Goal: Information Seeking & Learning: Learn about a topic

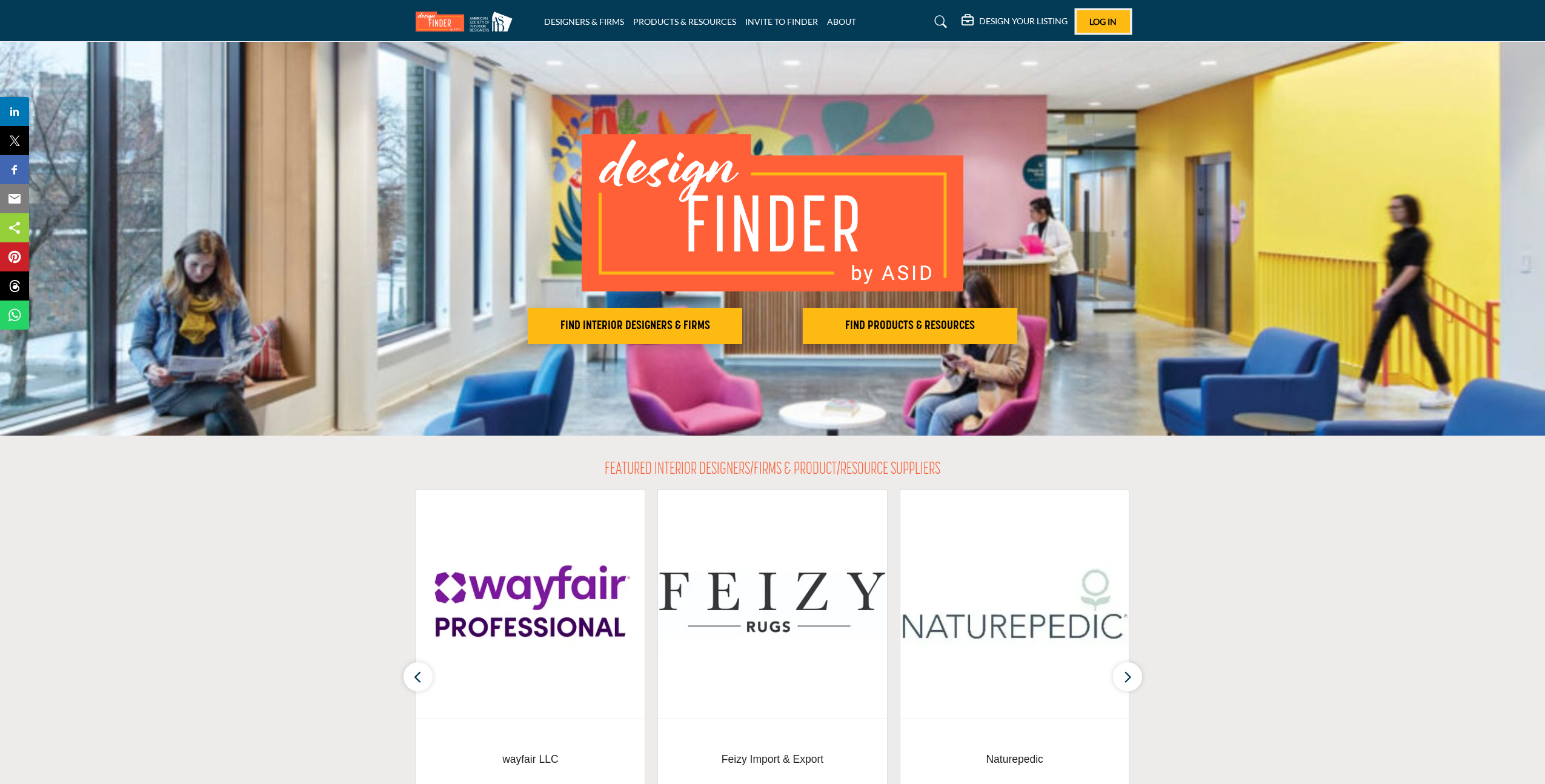
click at [1104, 15] on button "Log In" at bounding box center [1103, 21] width 53 height 22
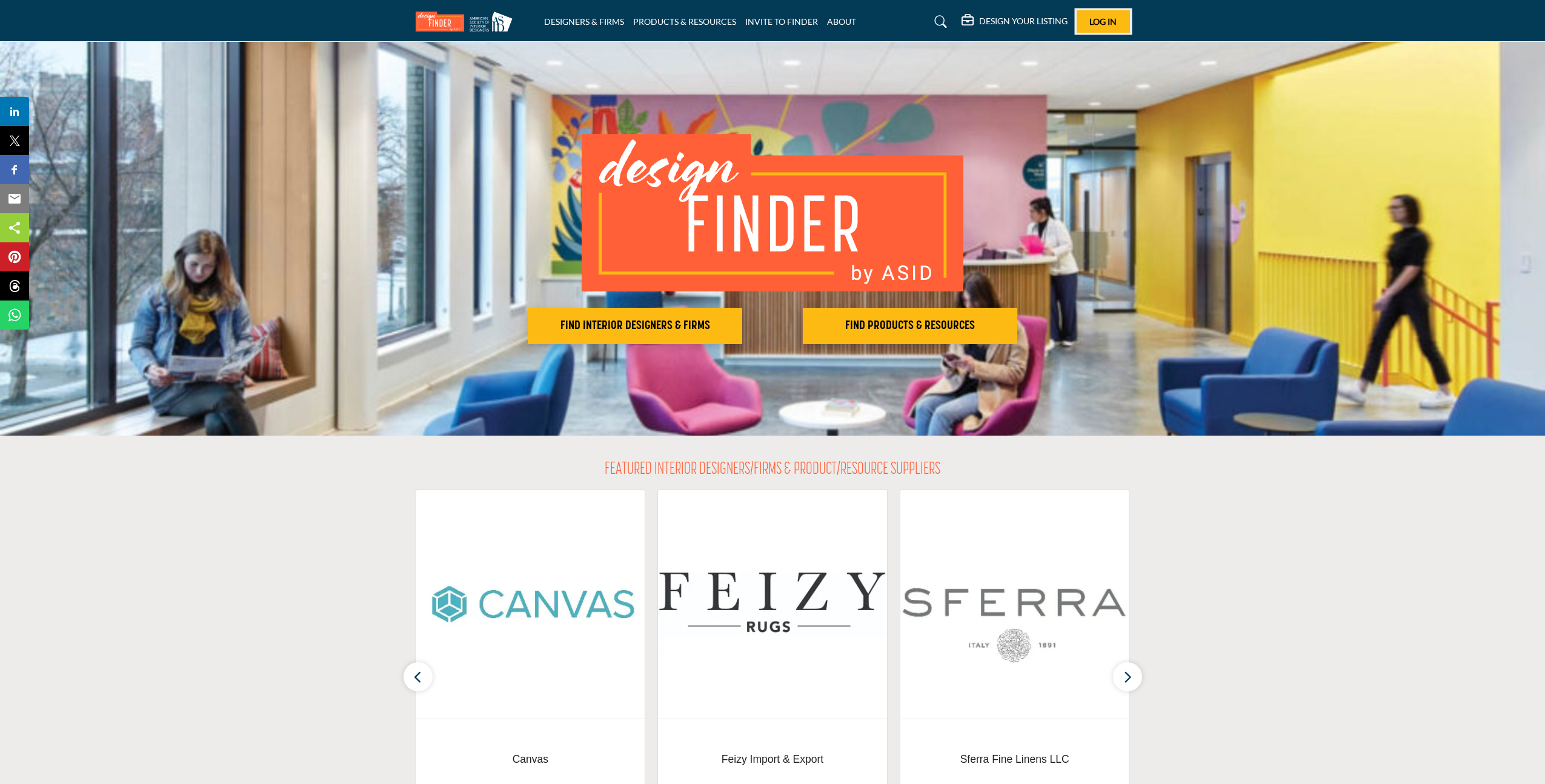
click at [1102, 28] on button "Log In" at bounding box center [1103, 21] width 53 height 22
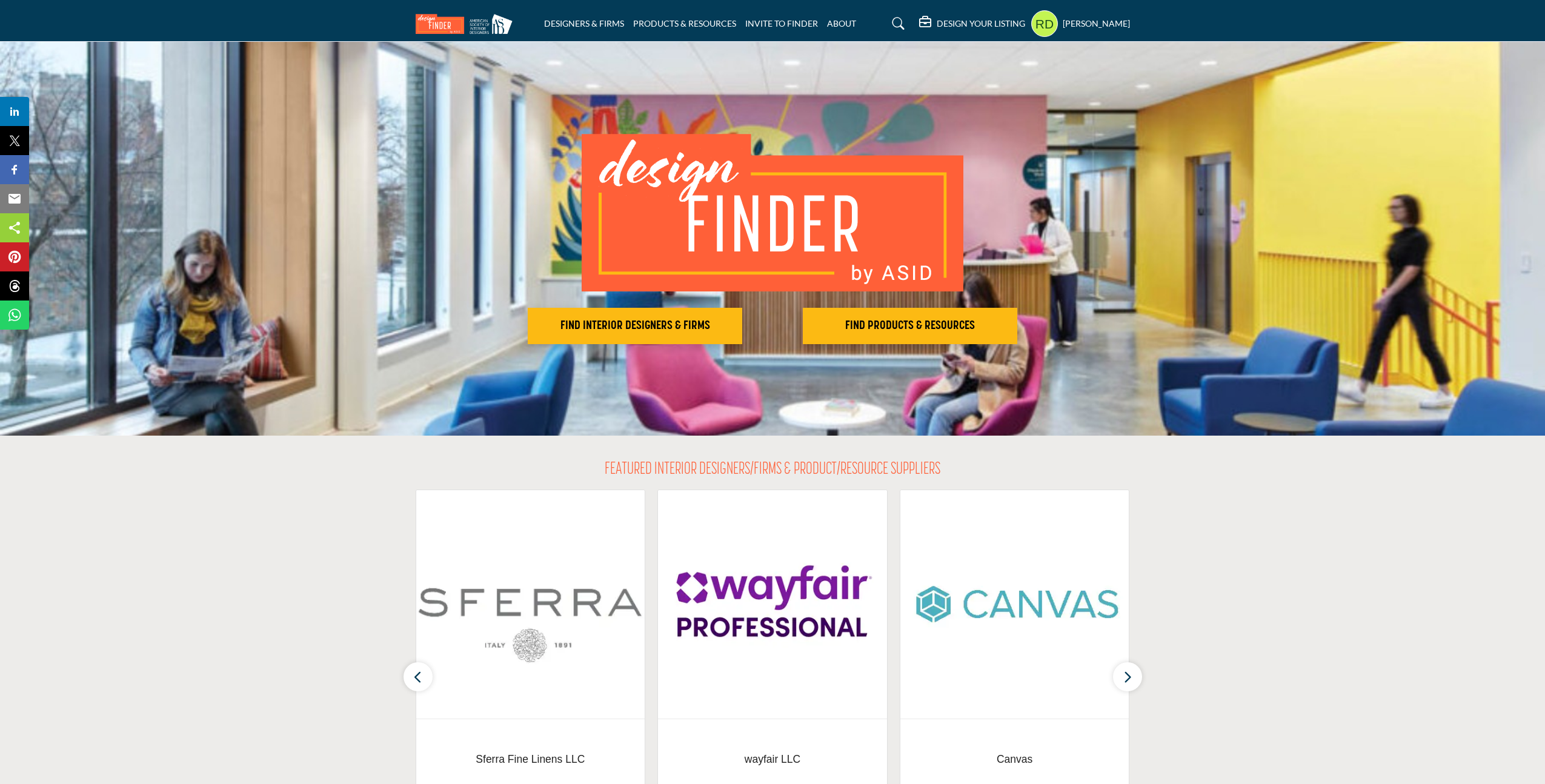
click at [1063, 24] on h5 "[PERSON_NAME]" at bounding box center [1096, 24] width 67 height 12
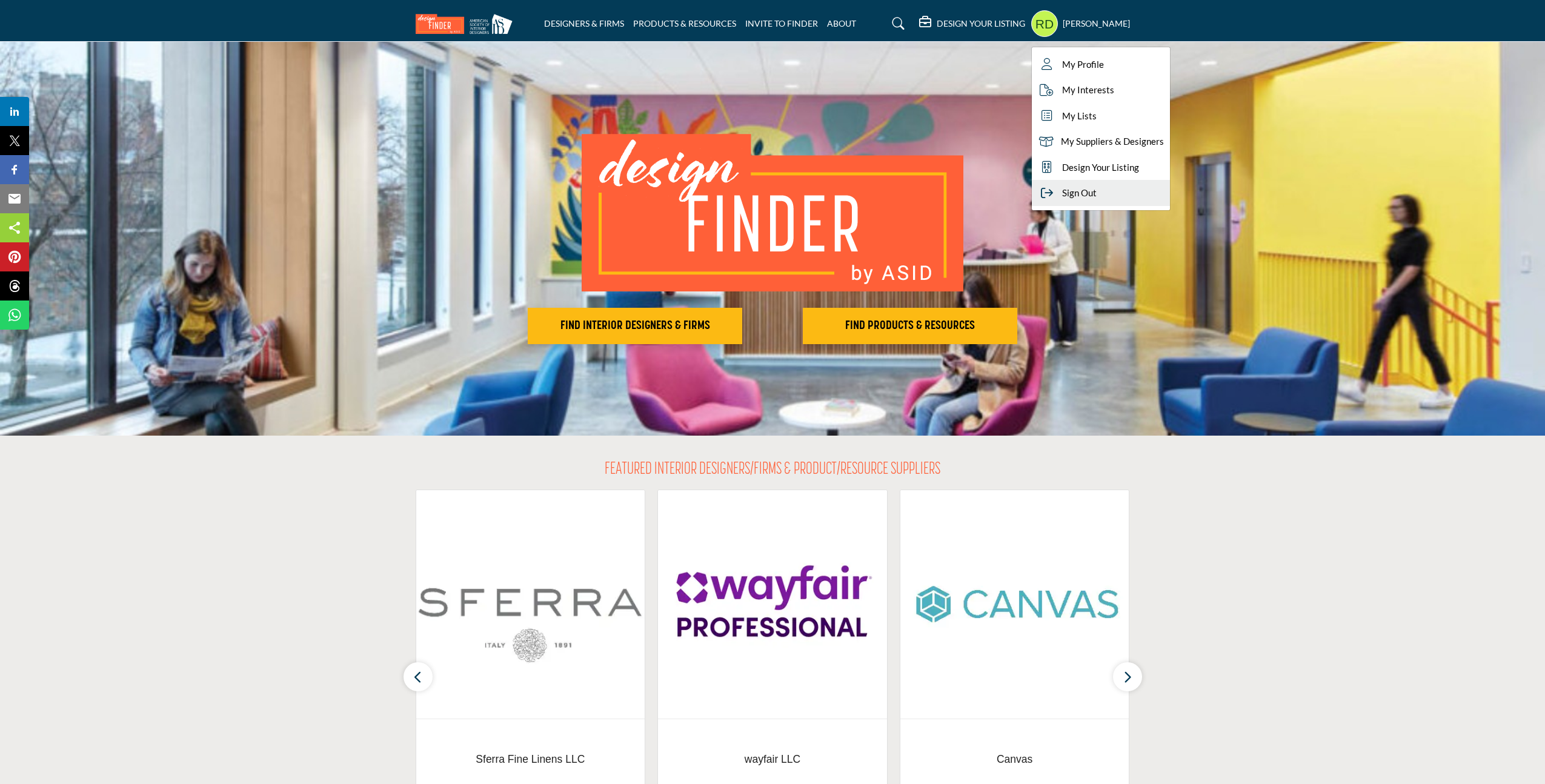
click at [1071, 200] on div "Sign Out" at bounding box center [1101, 193] width 138 height 26
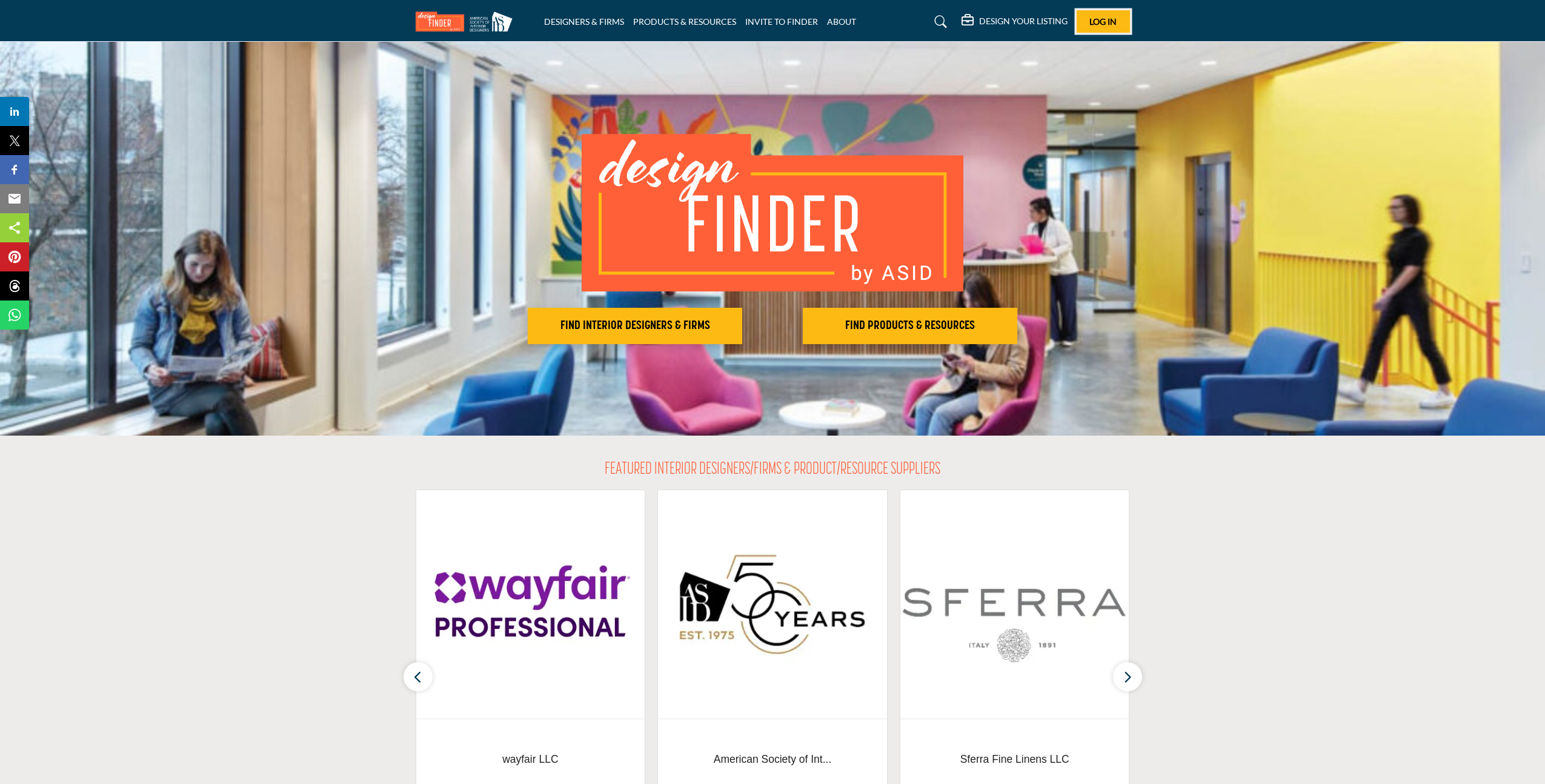
click at [1116, 26] on span "Log In" at bounding box center [1102, 21] width 27 height 10
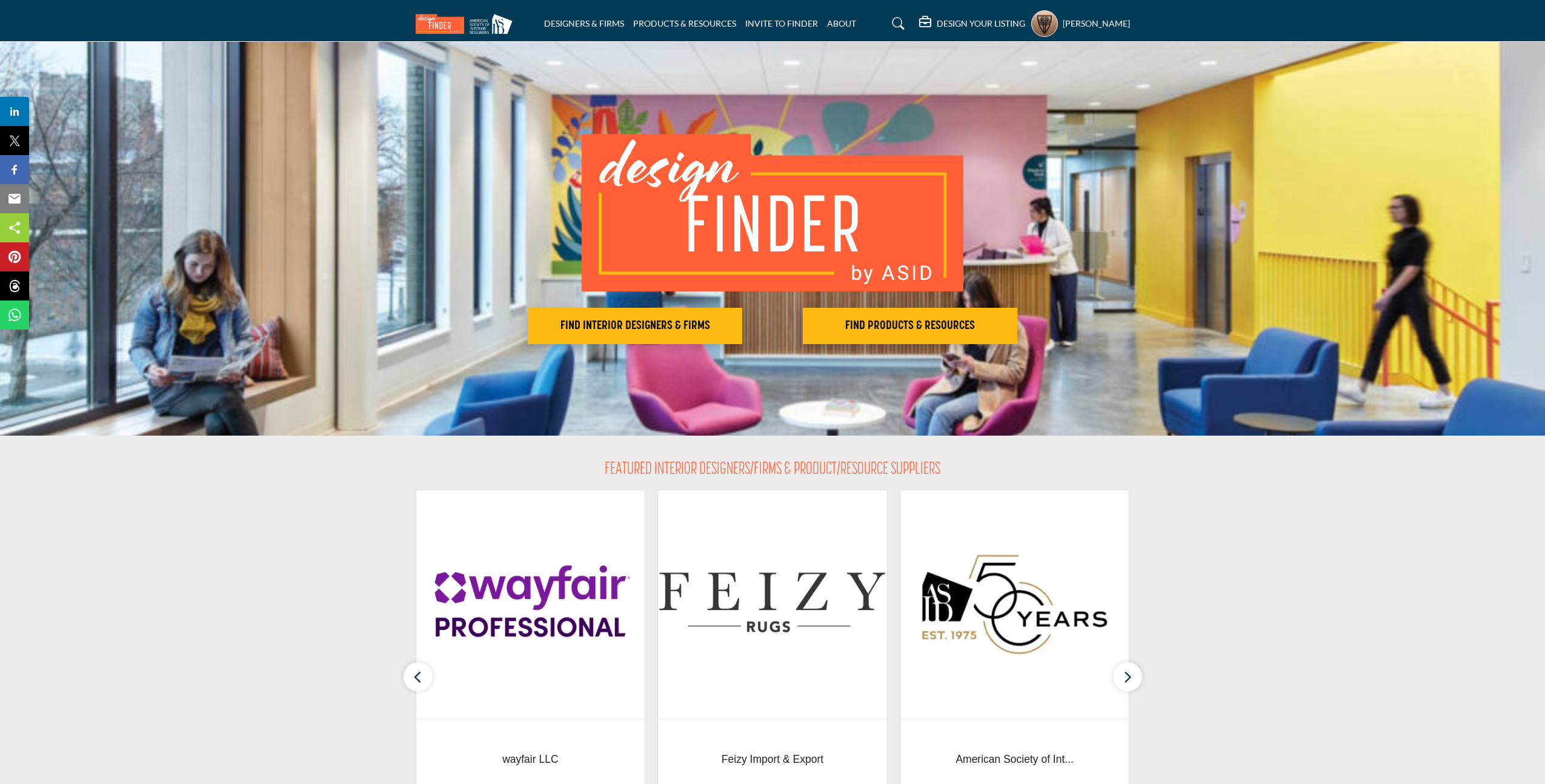
click at [946, 29] on div "DESIGN YOUR LISTING" at bounding box center [972, 24] width 106 height 15
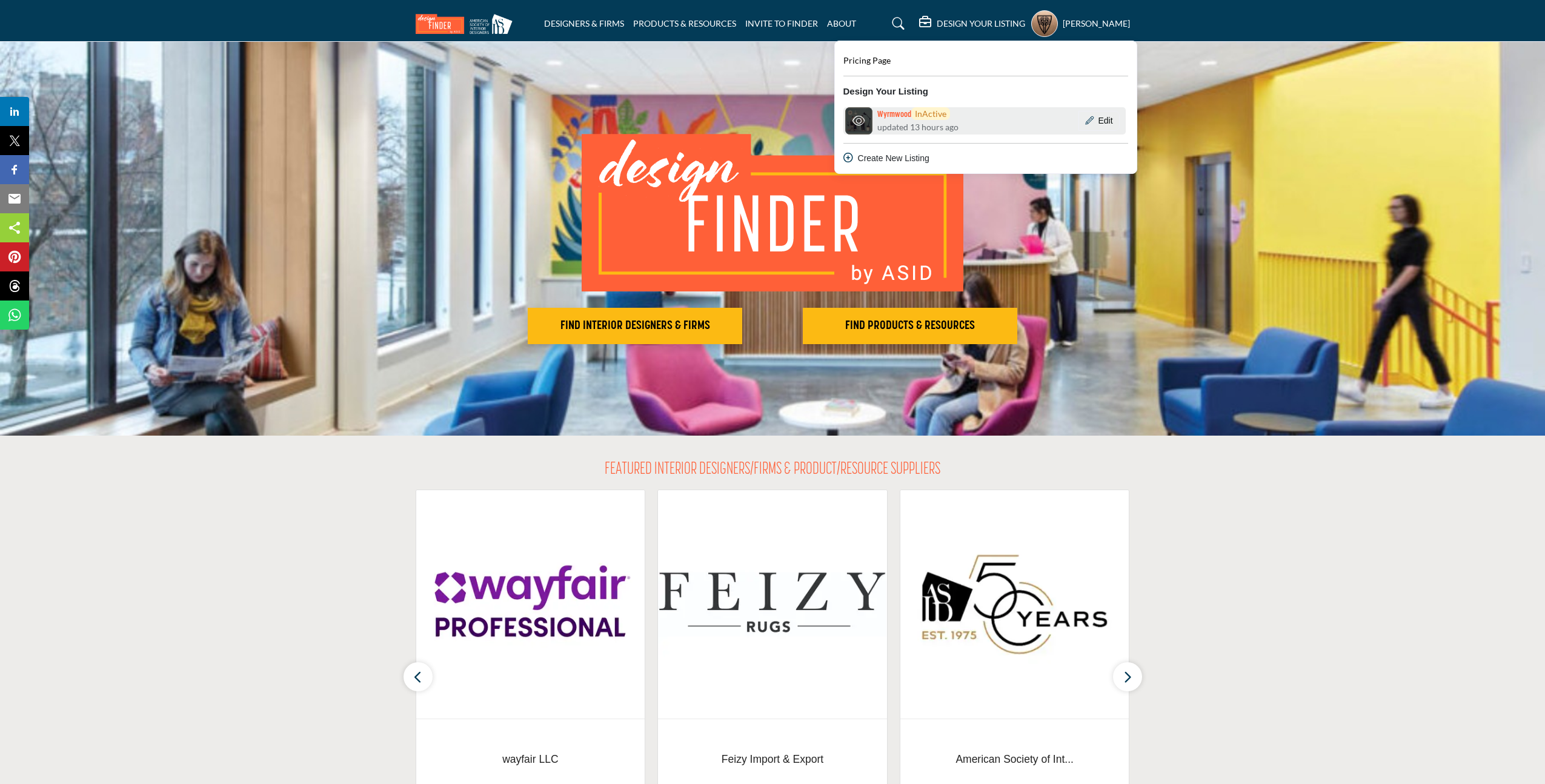
click at [988, 125] on div "Wyrmwood InActive updated 13 hours ago" at bounding box center [925, 120] width 165 height 27
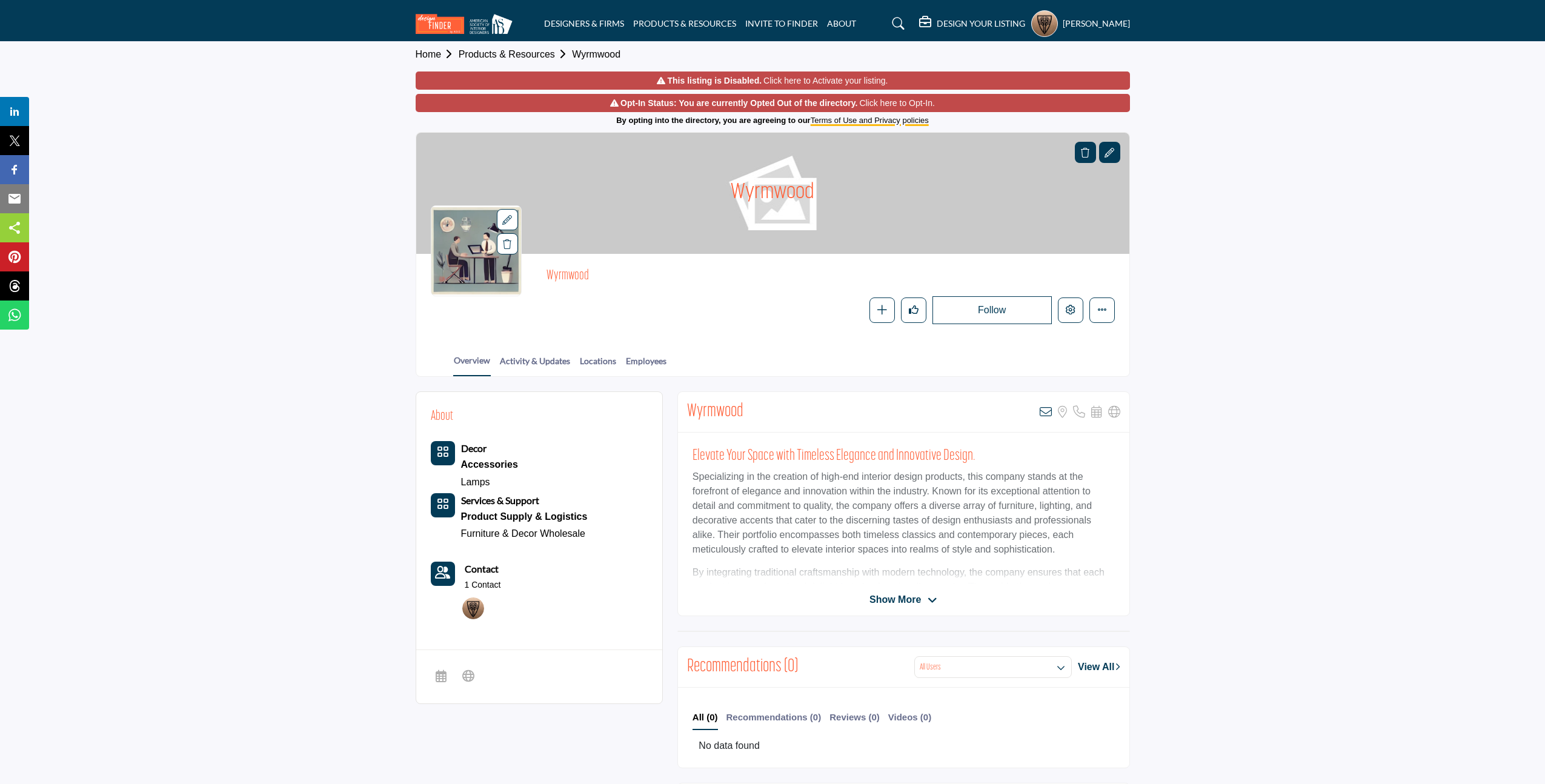
scroll to position [6, 0]
click at [912, 601] on span "Show More" at bounding box center [895, 598] width 51 height 15
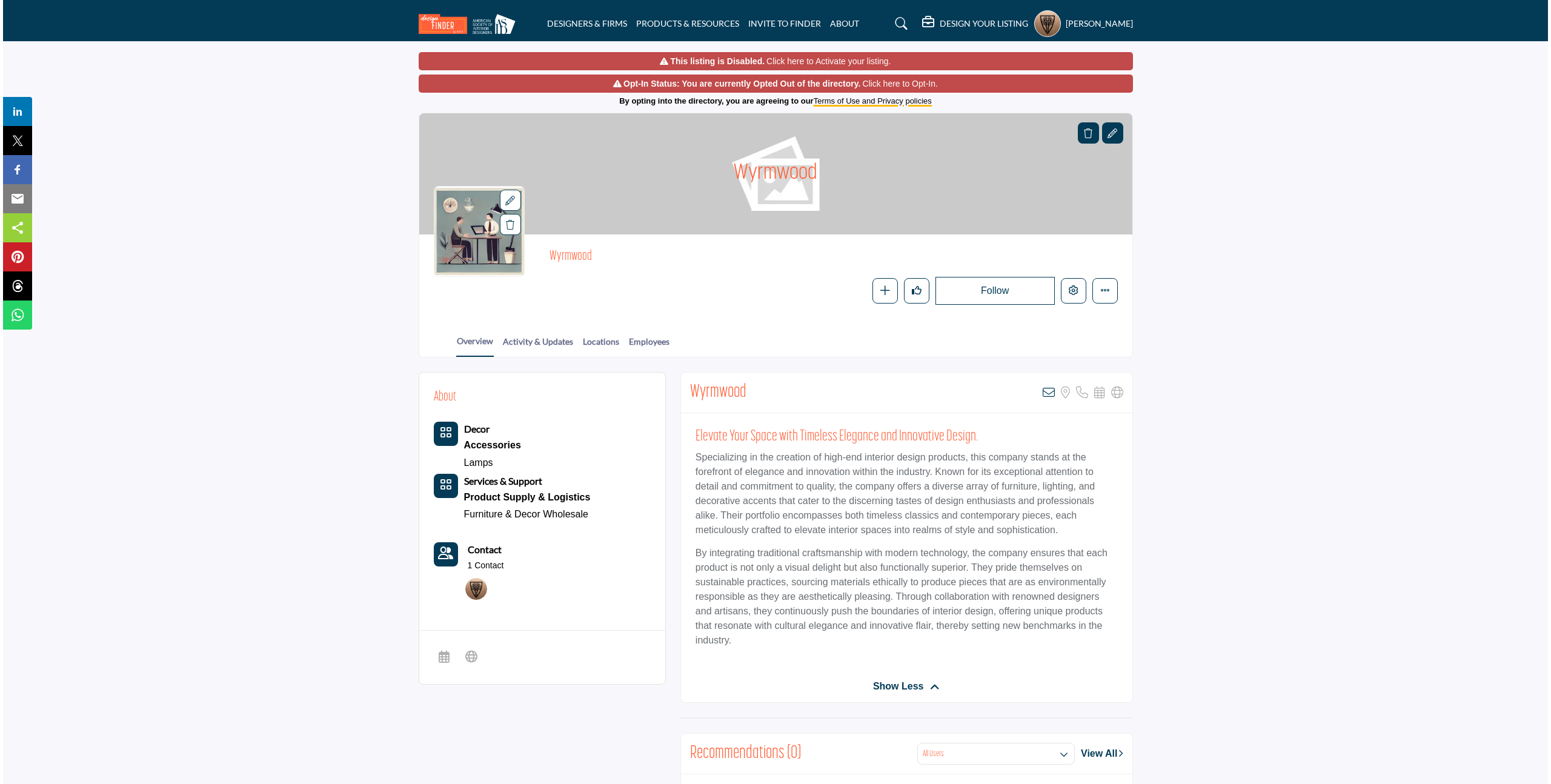
scroll to position [17, 0]
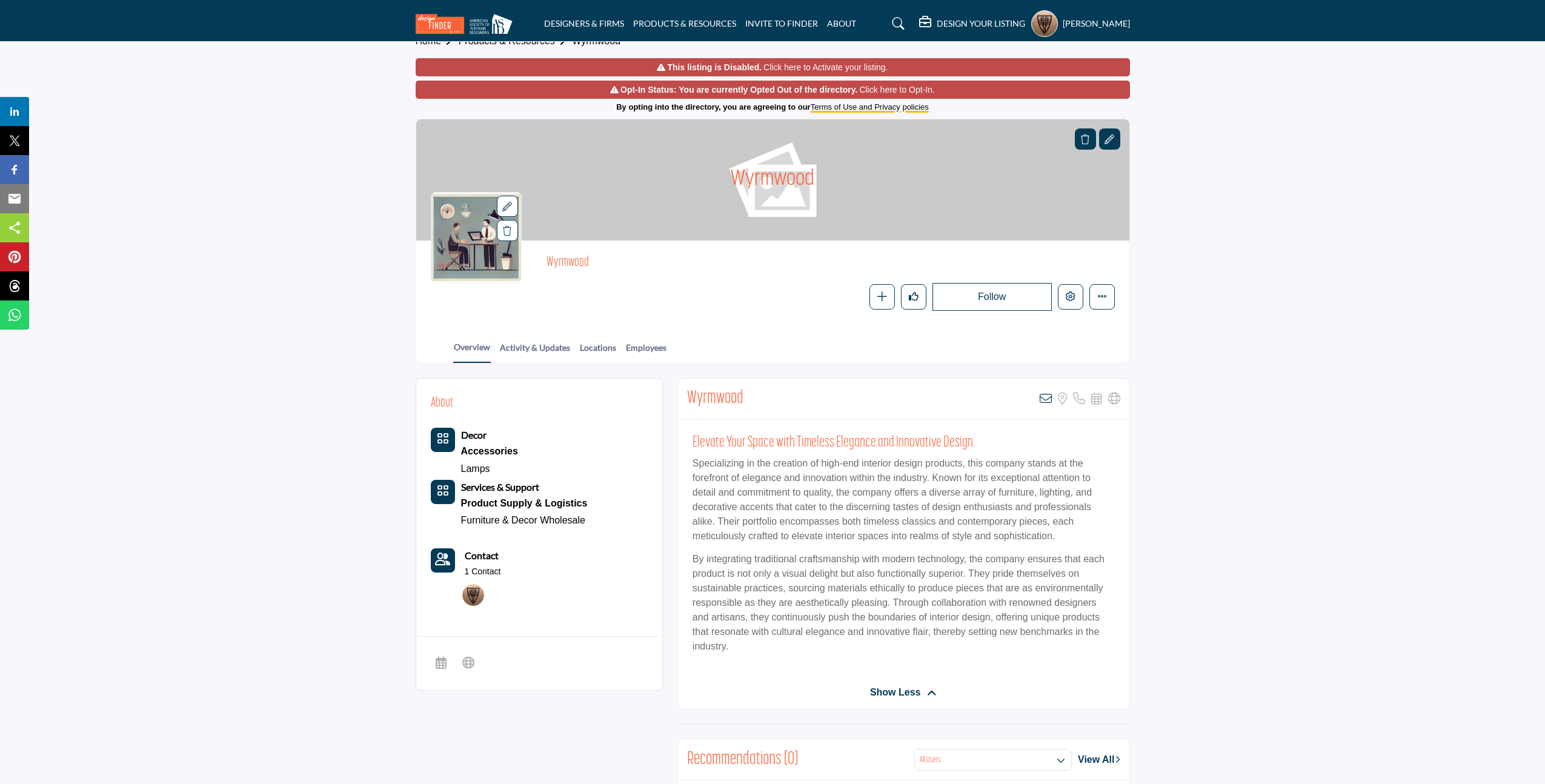
click at [506, 209] on icon at bounding box center [507, 207] width 10 height 10
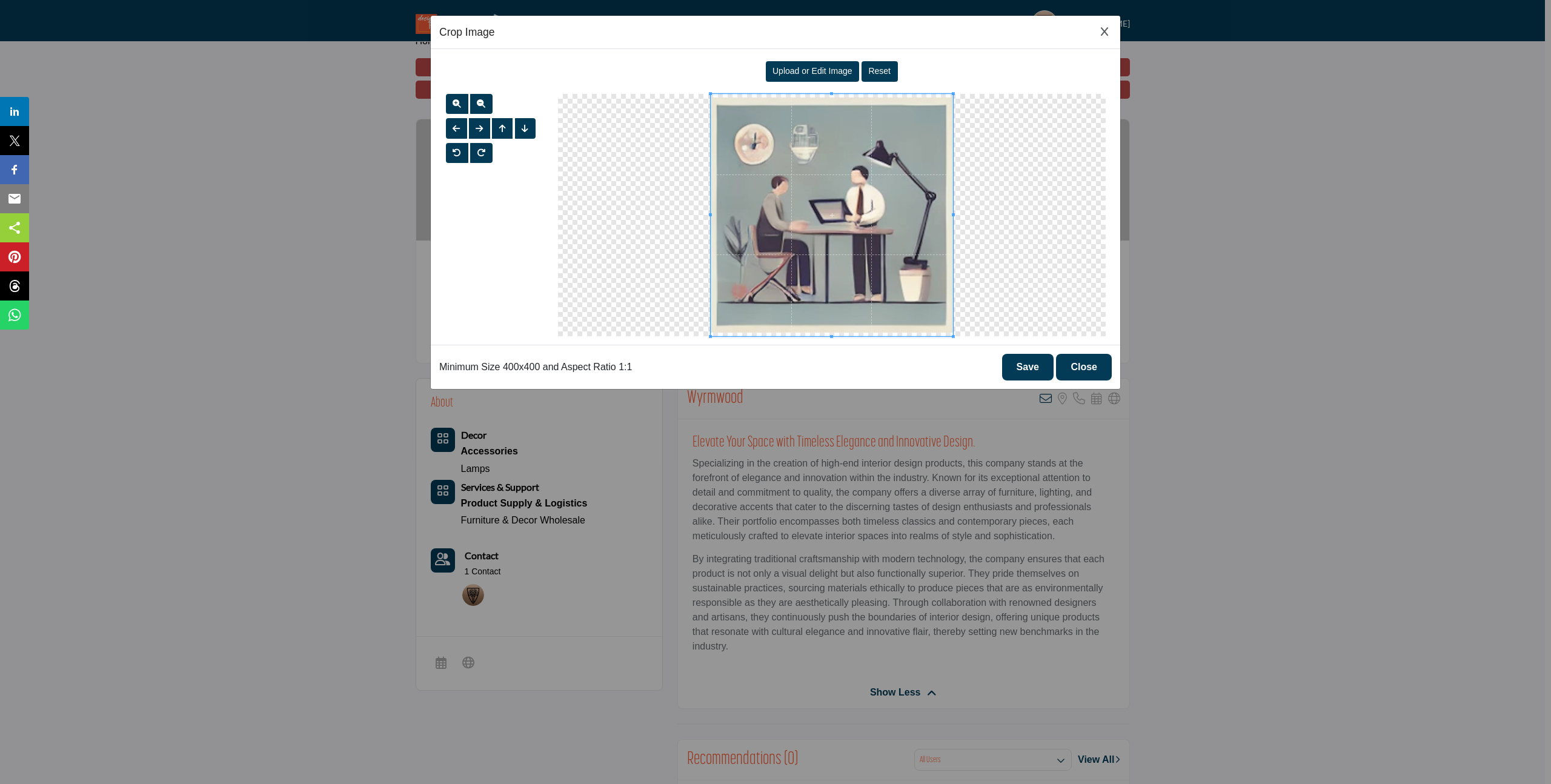
click at [826, 76] on div "Upload or Edit Image" at bounding box center [812, 71] width 94 height 21
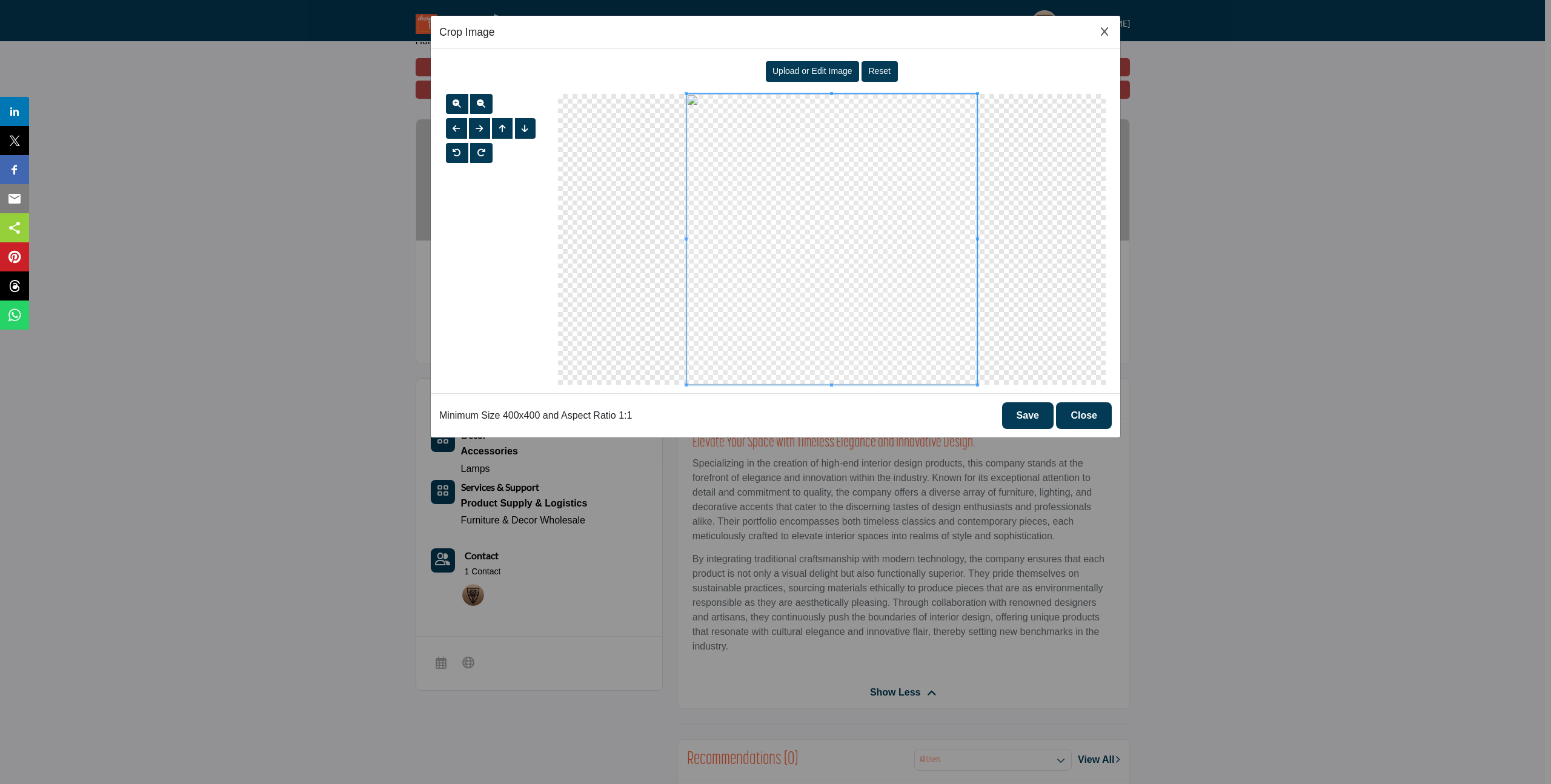
click at [1031, 415] on button "Save" at bounding box center [1028, 416] width 51 height 27
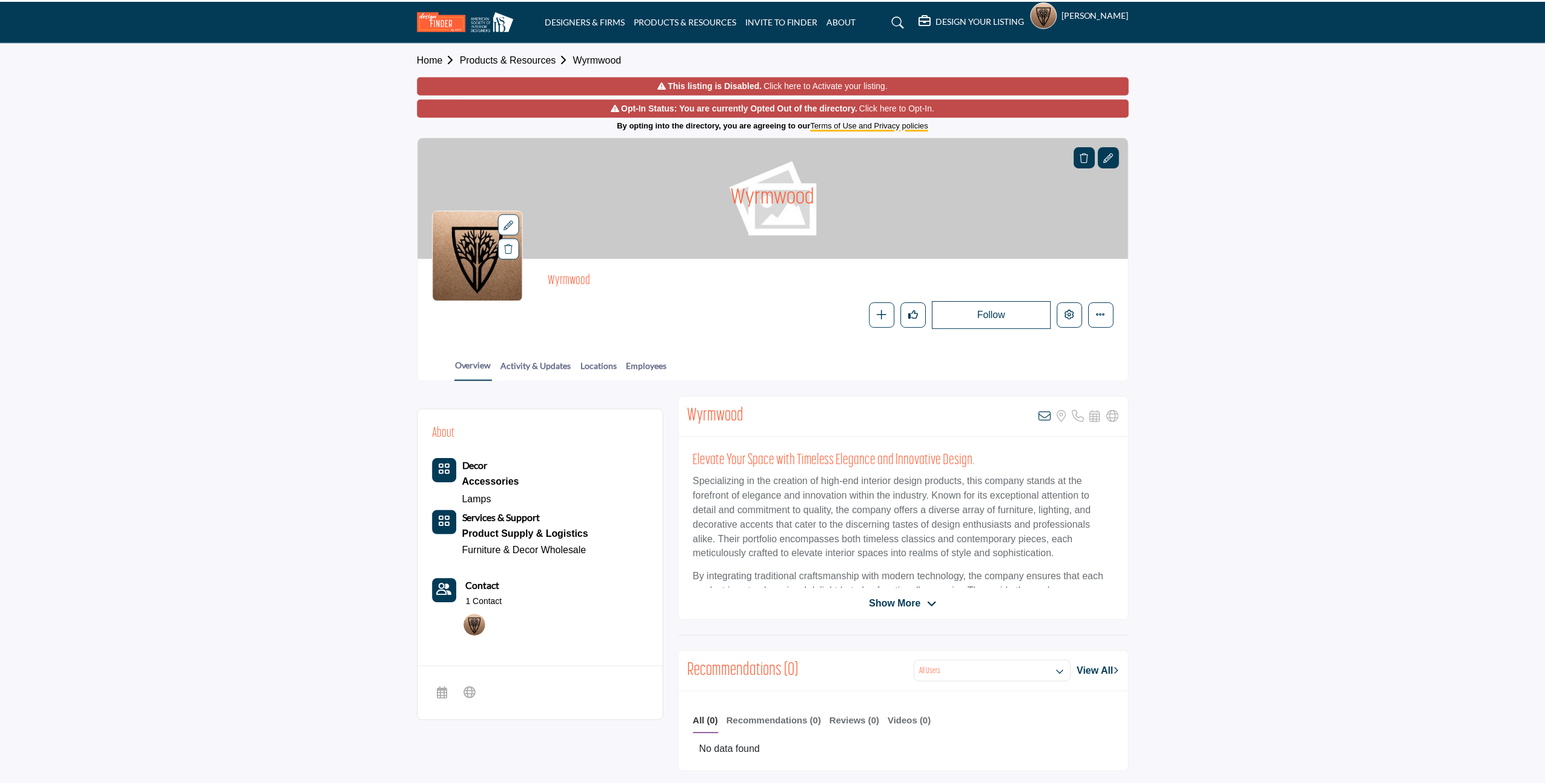
scroll to position [17, 0]
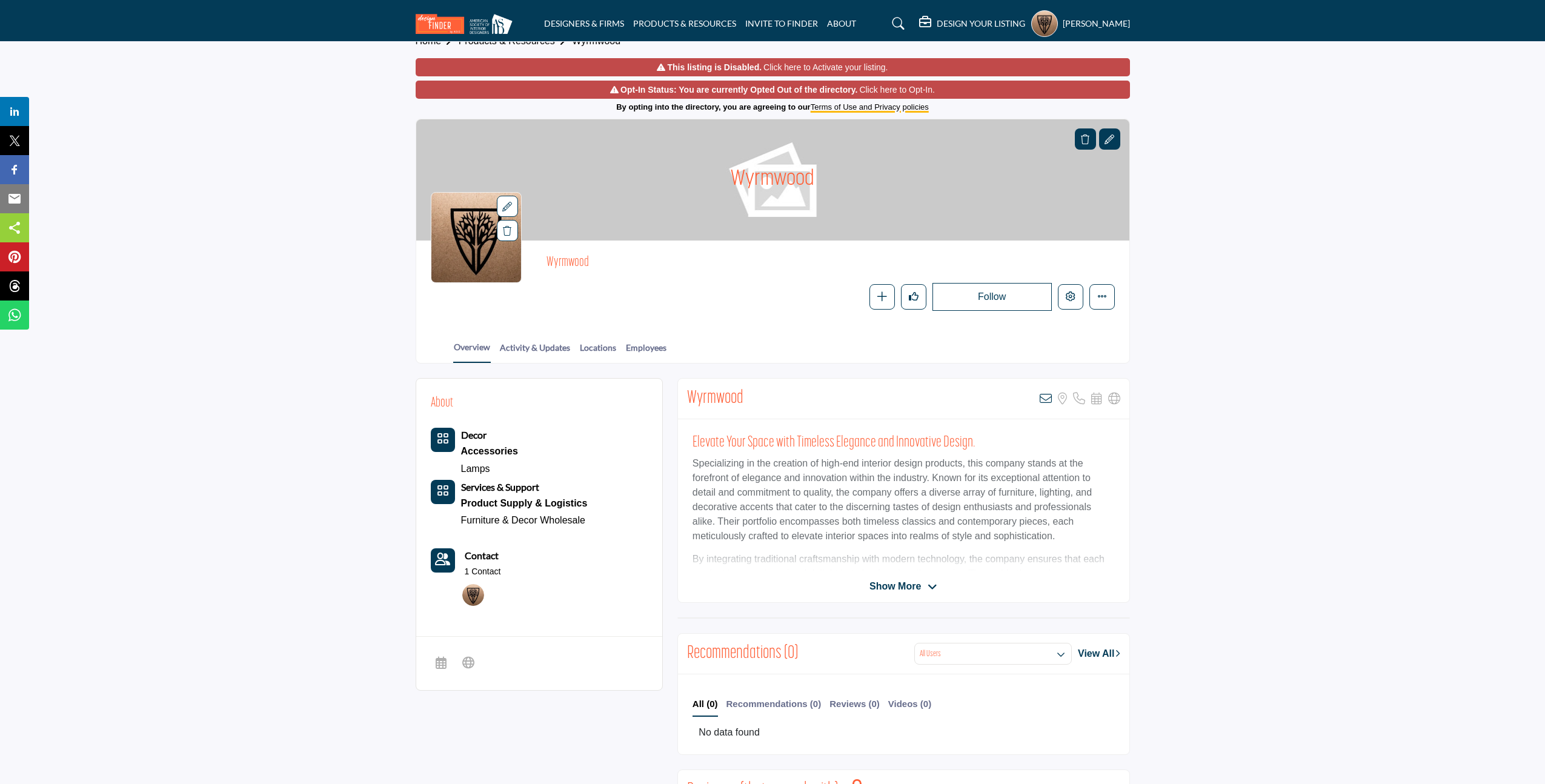
click at [499, 485] on b "Services & Support" at bounding box center [500, 487] width 78 height 12
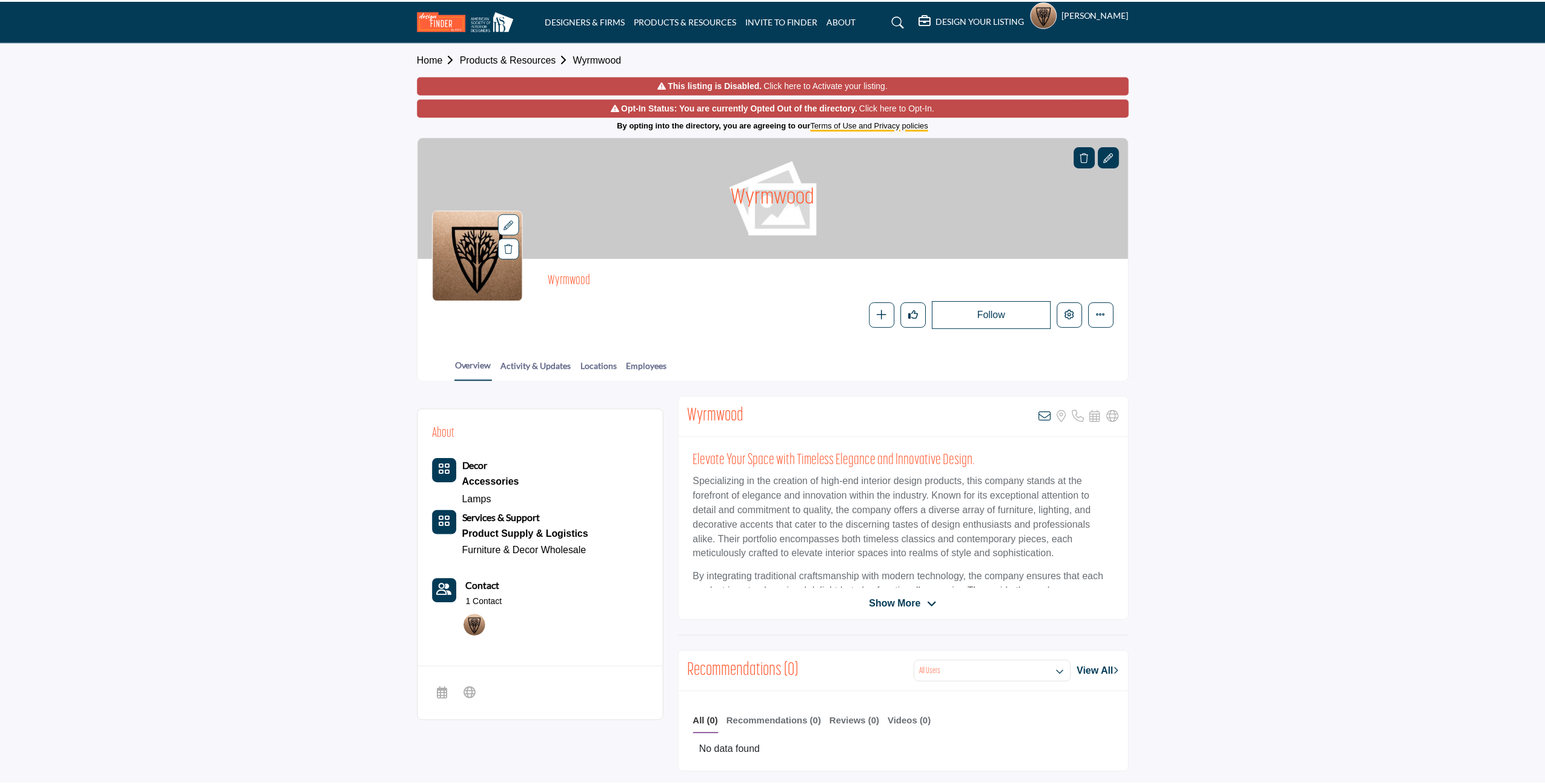
scroll to position [17, 0]
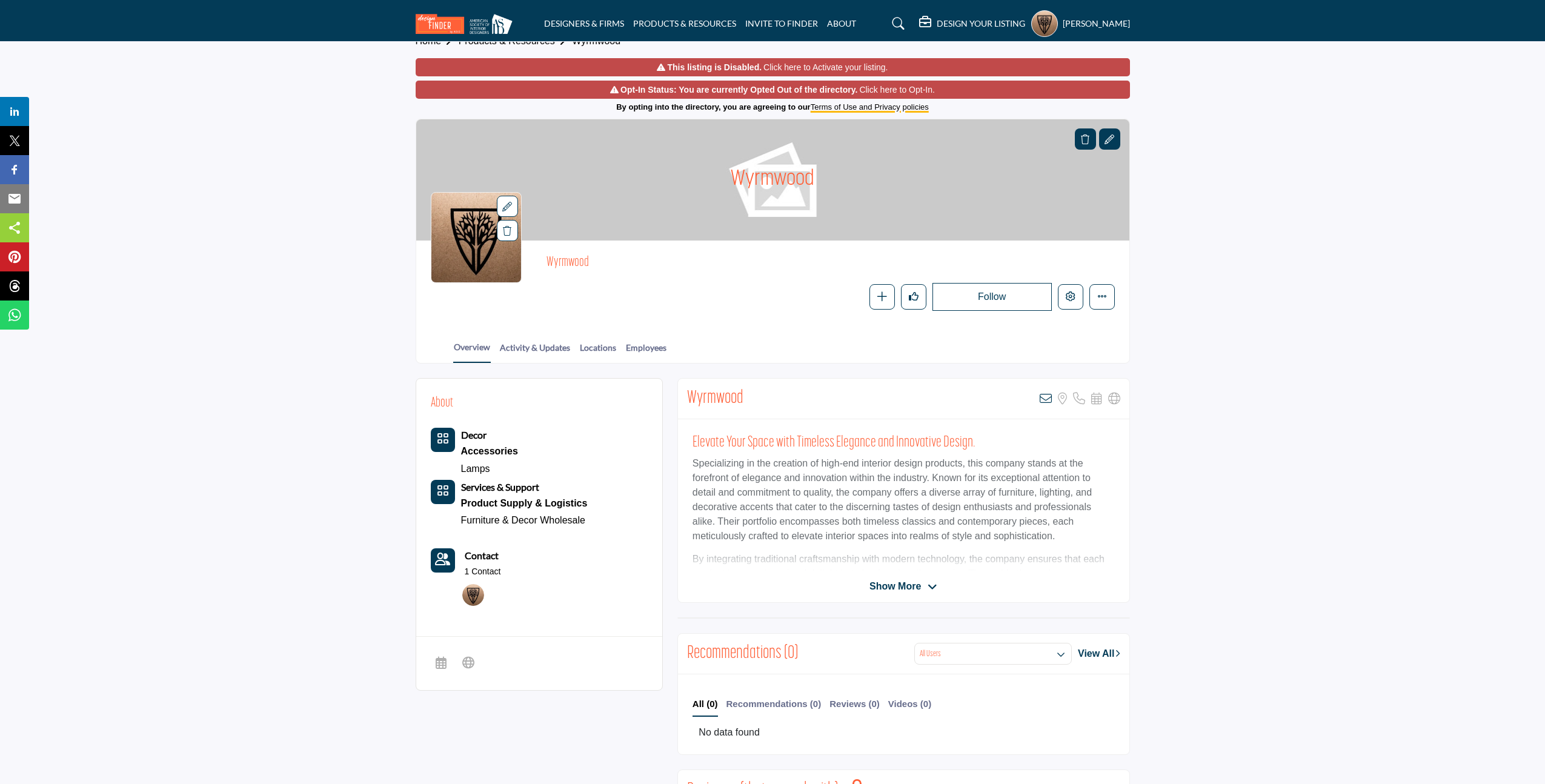
click at [705, 204] on div "Wyrmwood" at bounding box center [772, 180] width 713 height 121
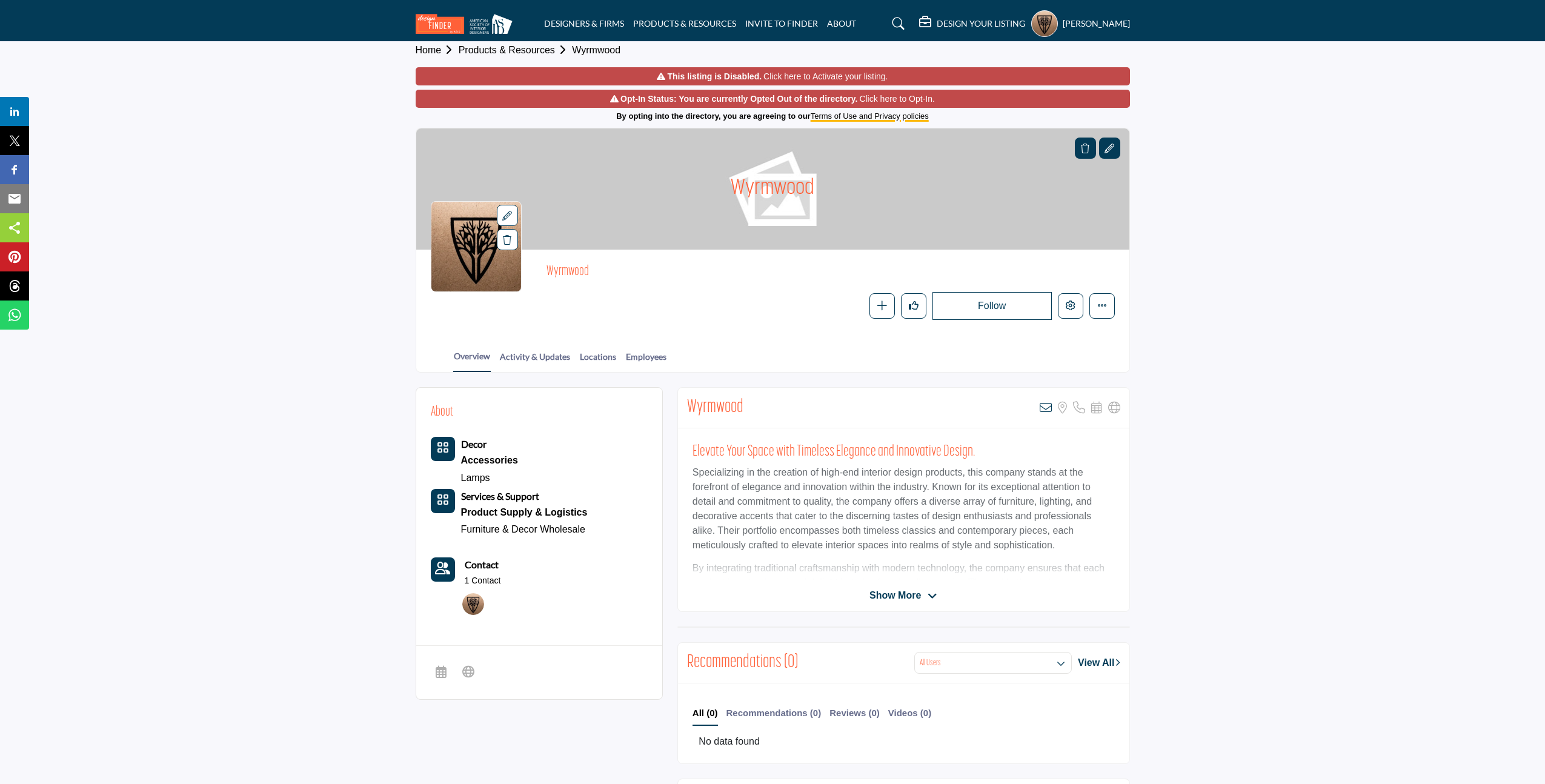
scroll to position [8, 0]
click at [929, 101] on link "Click here to Opt-In." at bounding box center [897, 100] width 76 height 12
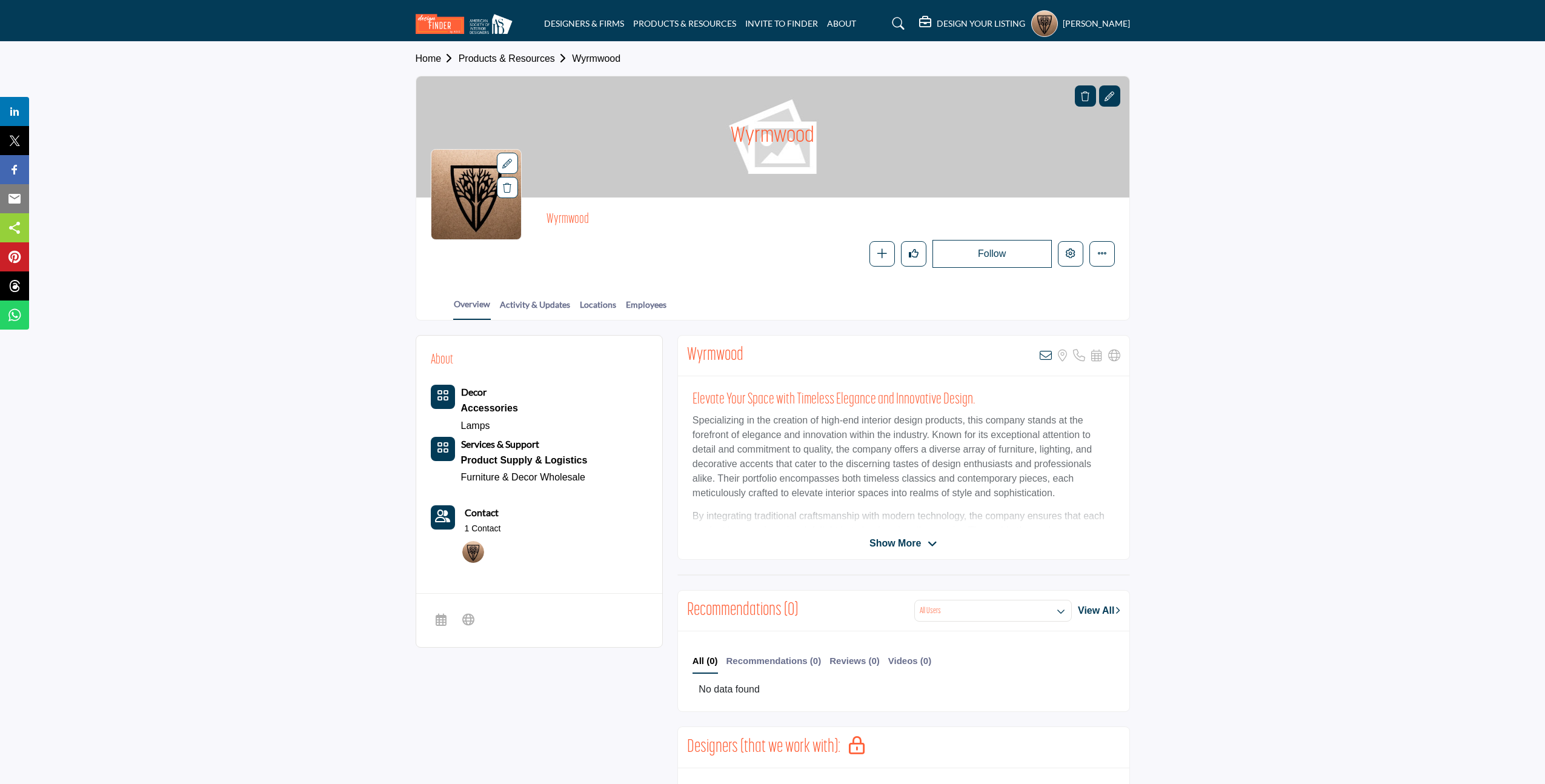
scroll to position [37, 0]
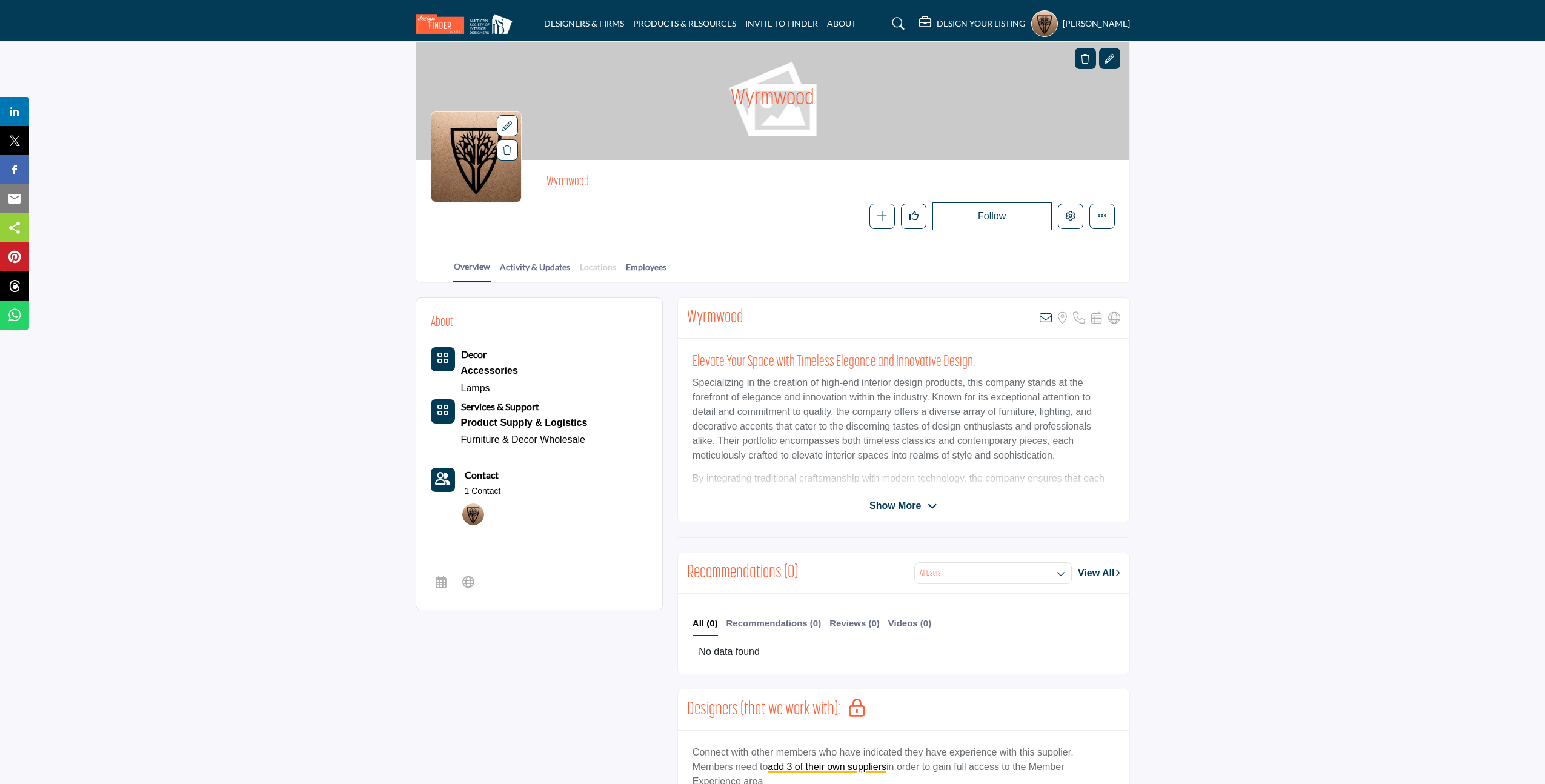
click at [596, 266] on link "Locations" at bounding box center [598, 271] width 37 height 21
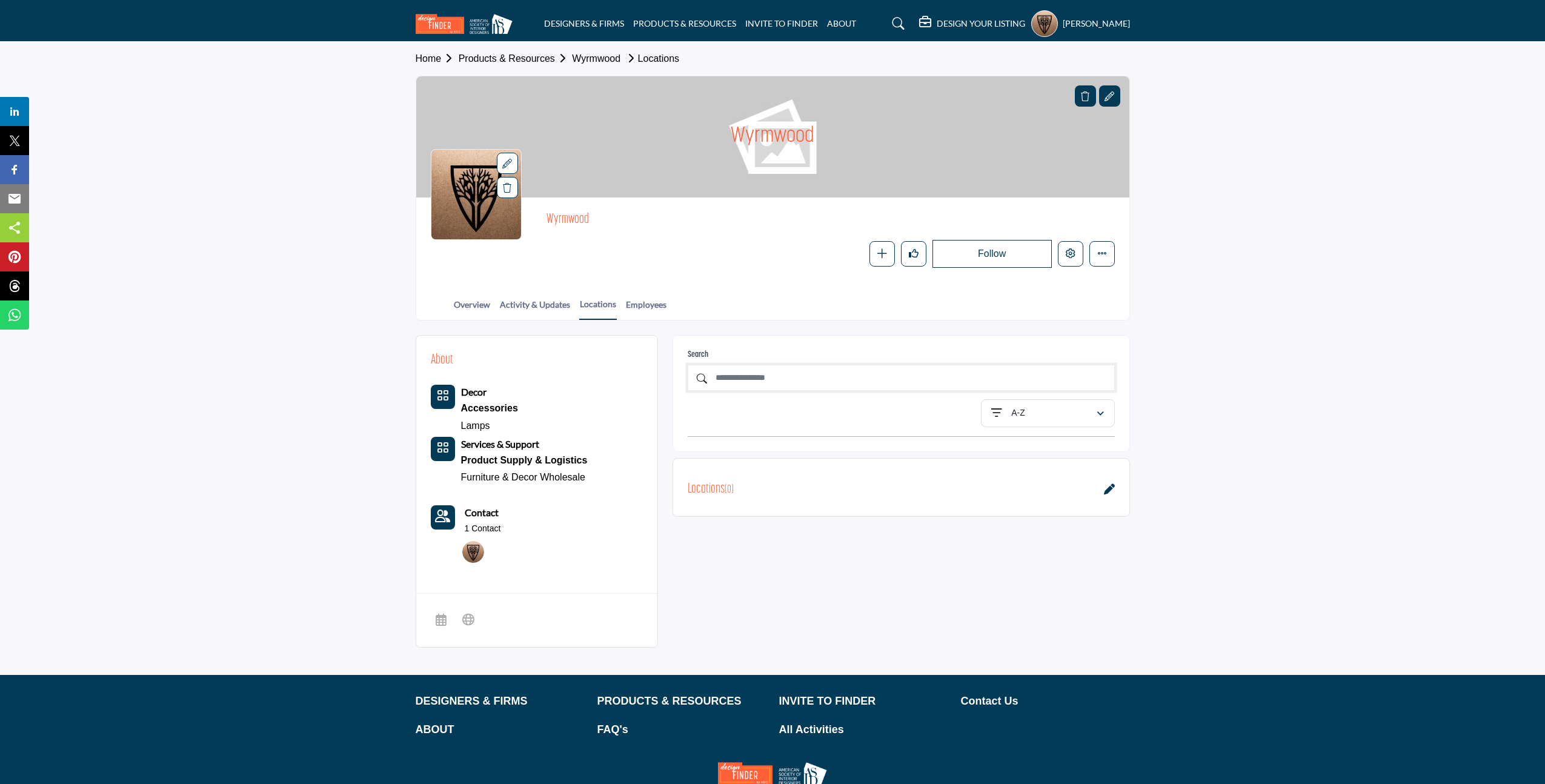
click at [781, 375] on input "text" at bounding box center [901, 377] width 427 height 26
type input "*"
click at [533, 312] on link "Activity & Updates" at bounding box center [535, 308] width 71 height 21
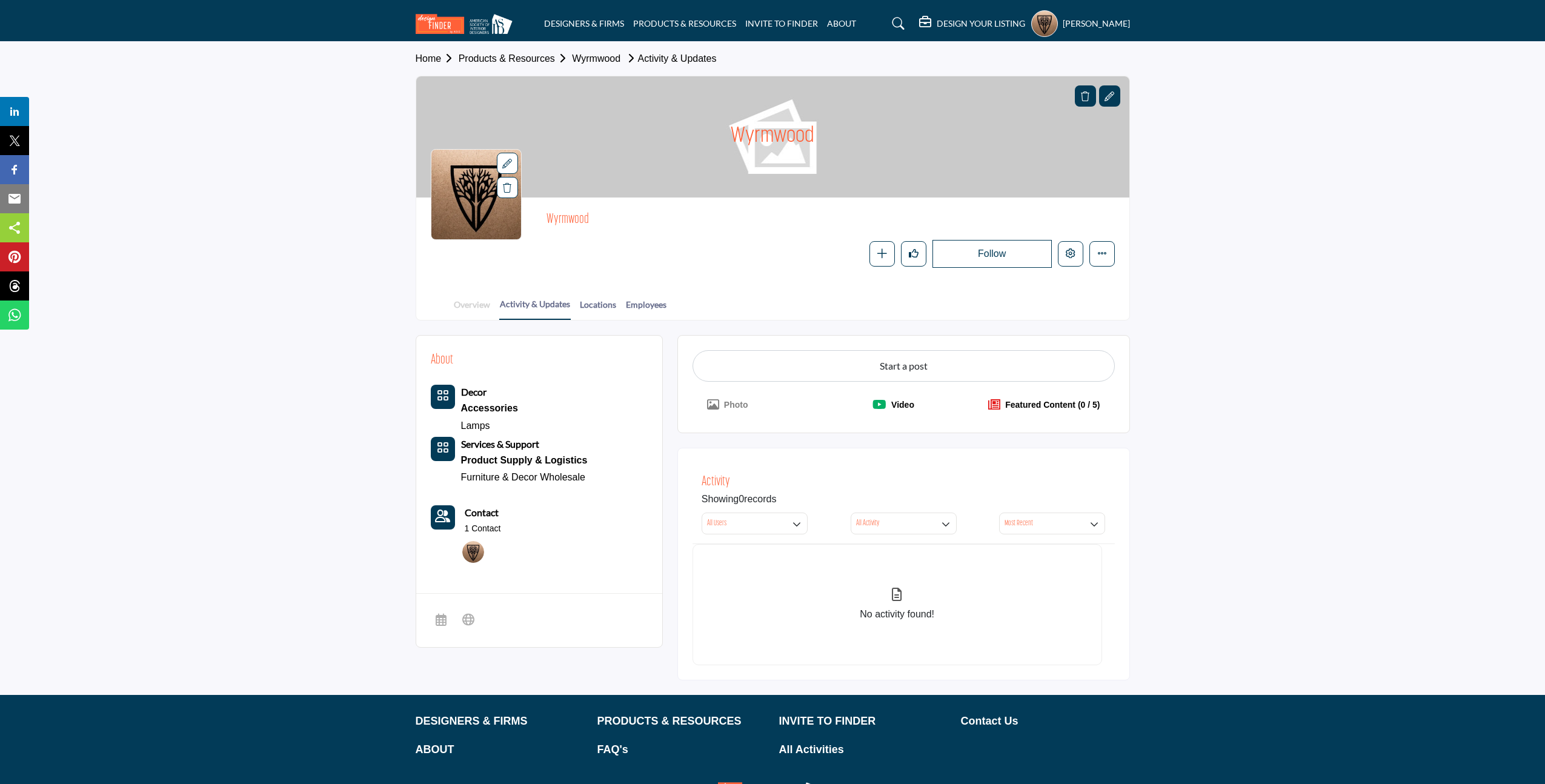
click at [456, 308] on link "Overview" at bounding box center [472, 308] width 37 height 21
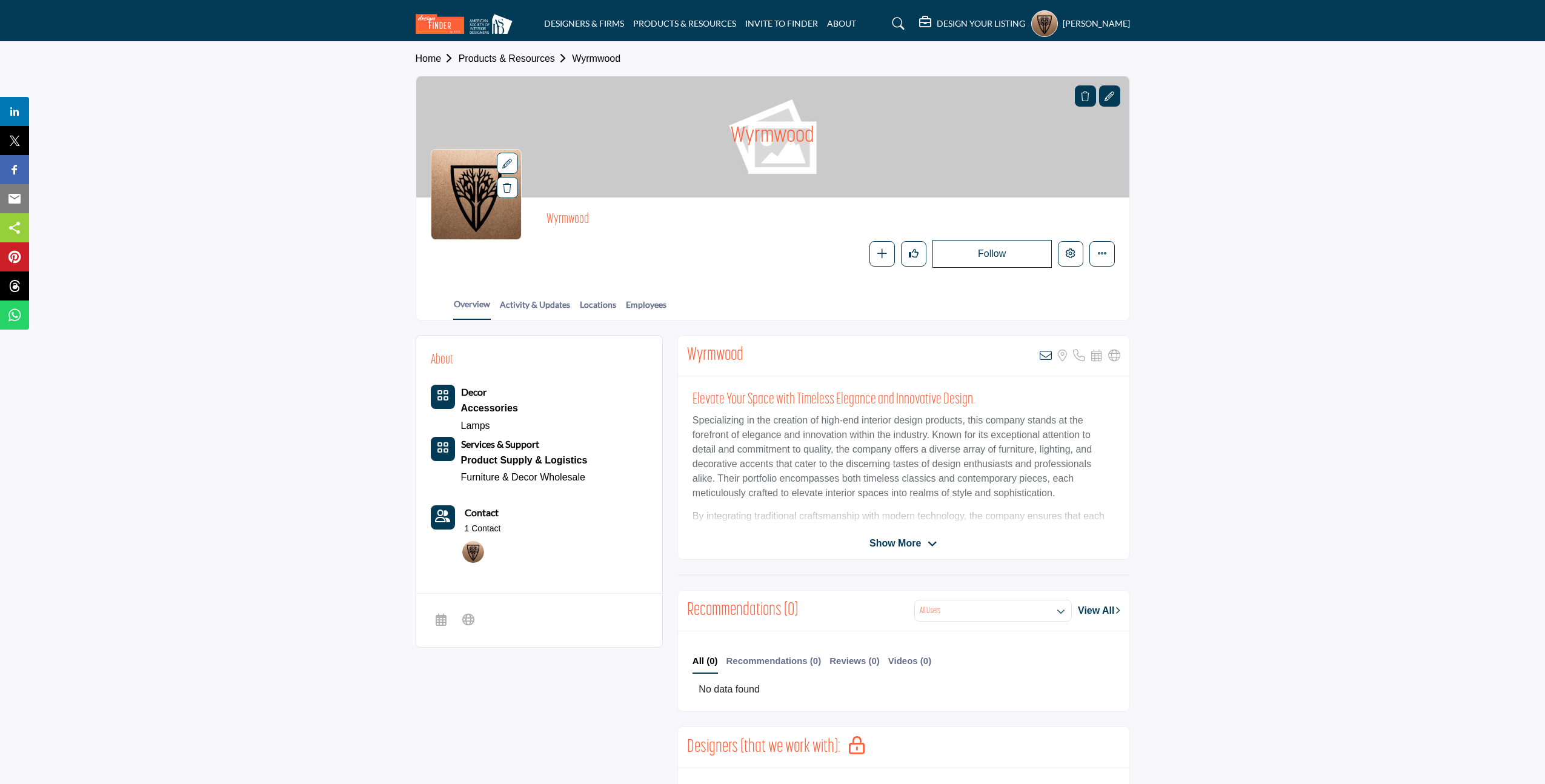
click at [892, 542] on span "Show More" at bounding box center [895, 543] width 51 height 15
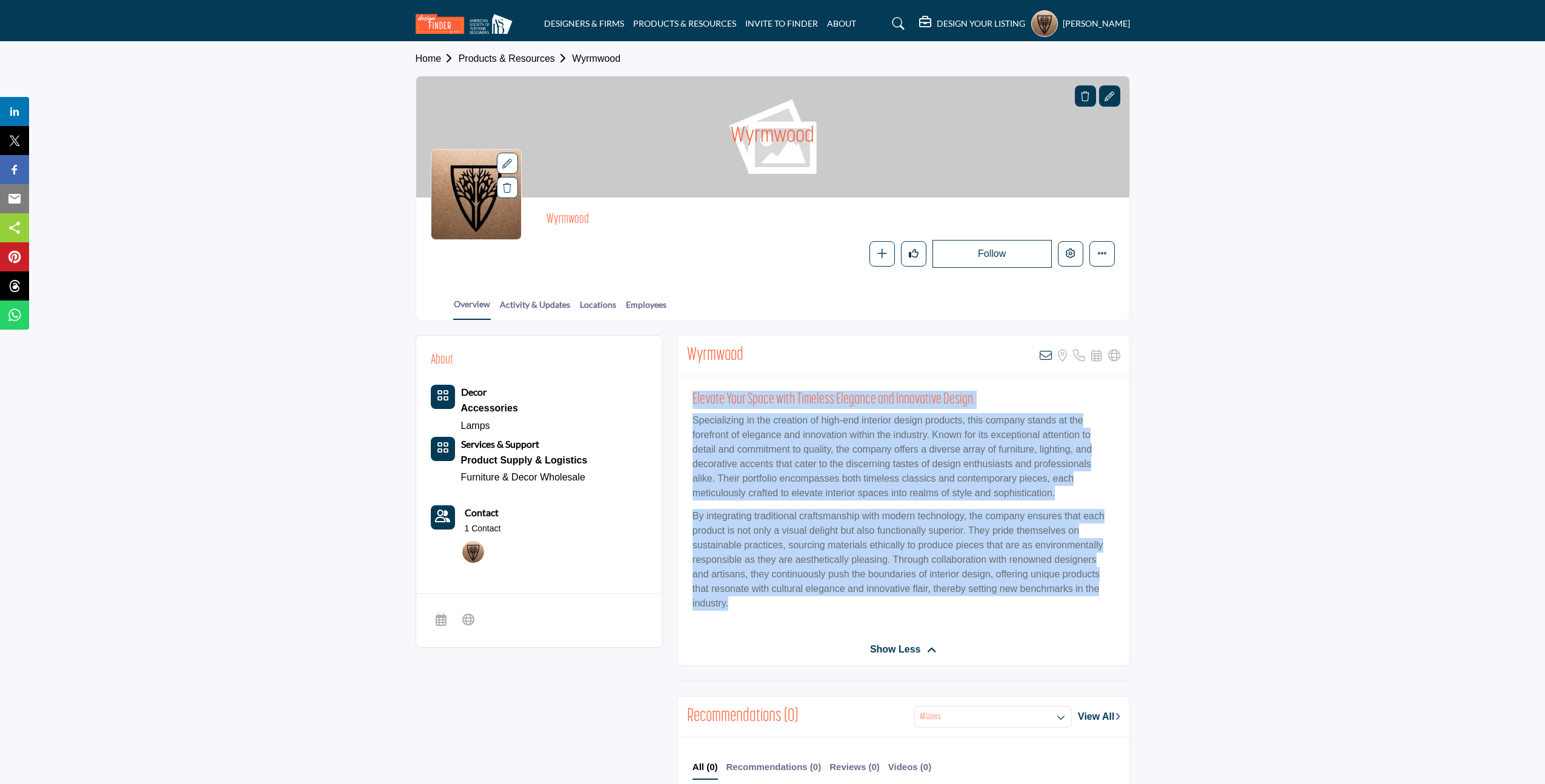
drag, startPoint x: 748, startPoint y: 608, endPoint x: 687, endPoint y: 395, distance: 221.6
click at [687, 395] on div "Elevate Your Space with Timeless Elegance and Innovative Design. Specializing i…" at bounding box center [903, 505] width 452 height 257
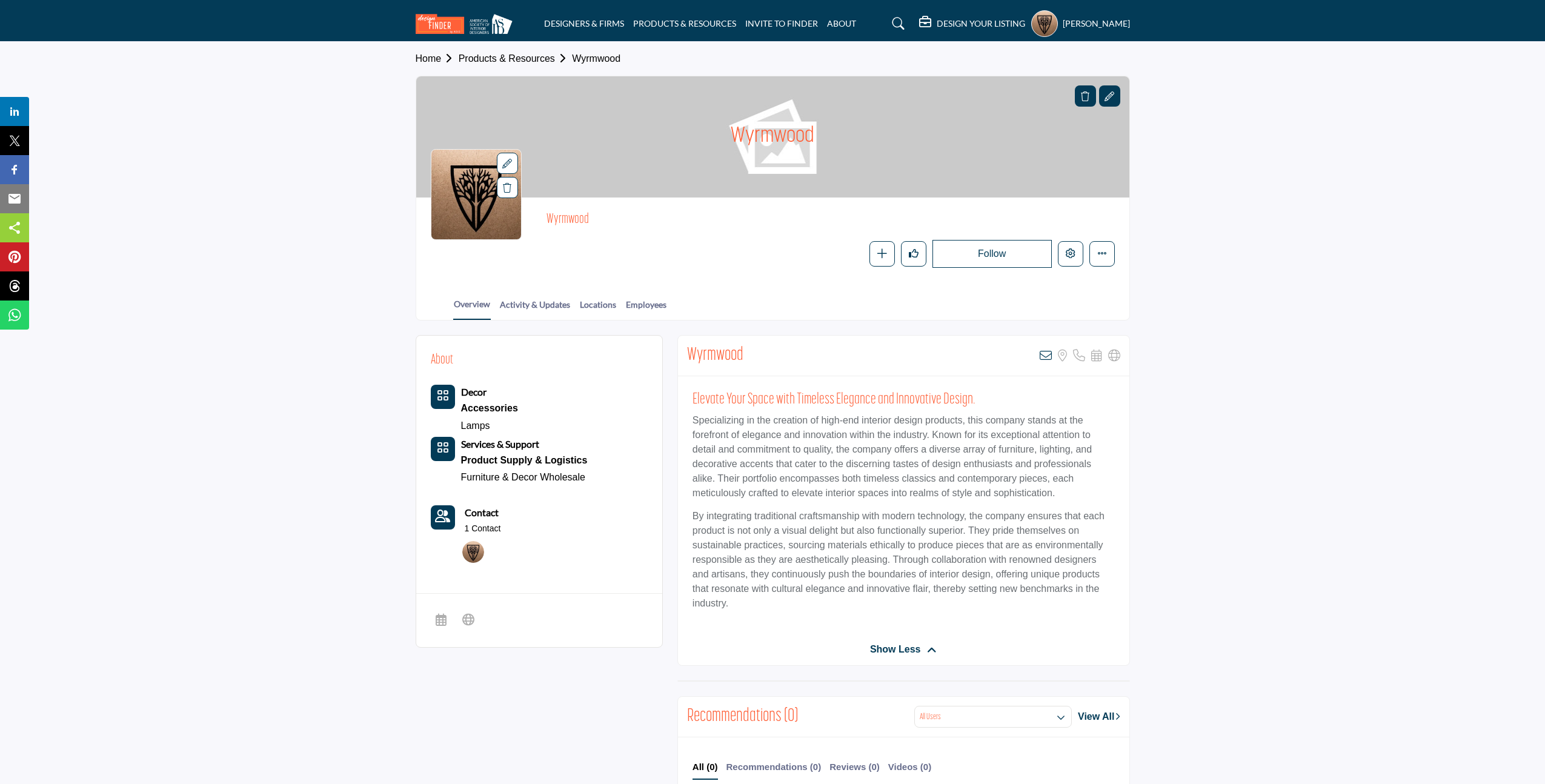
click at [823, 370] on div "Wyrmwood View email address of this listing Sorry, but we don't have a location…" at bounding box center [903, 355] width 452 height 41
click at [1064, 256] on button "Edit company" at bounding box center [1071, 254] width 26 height 26
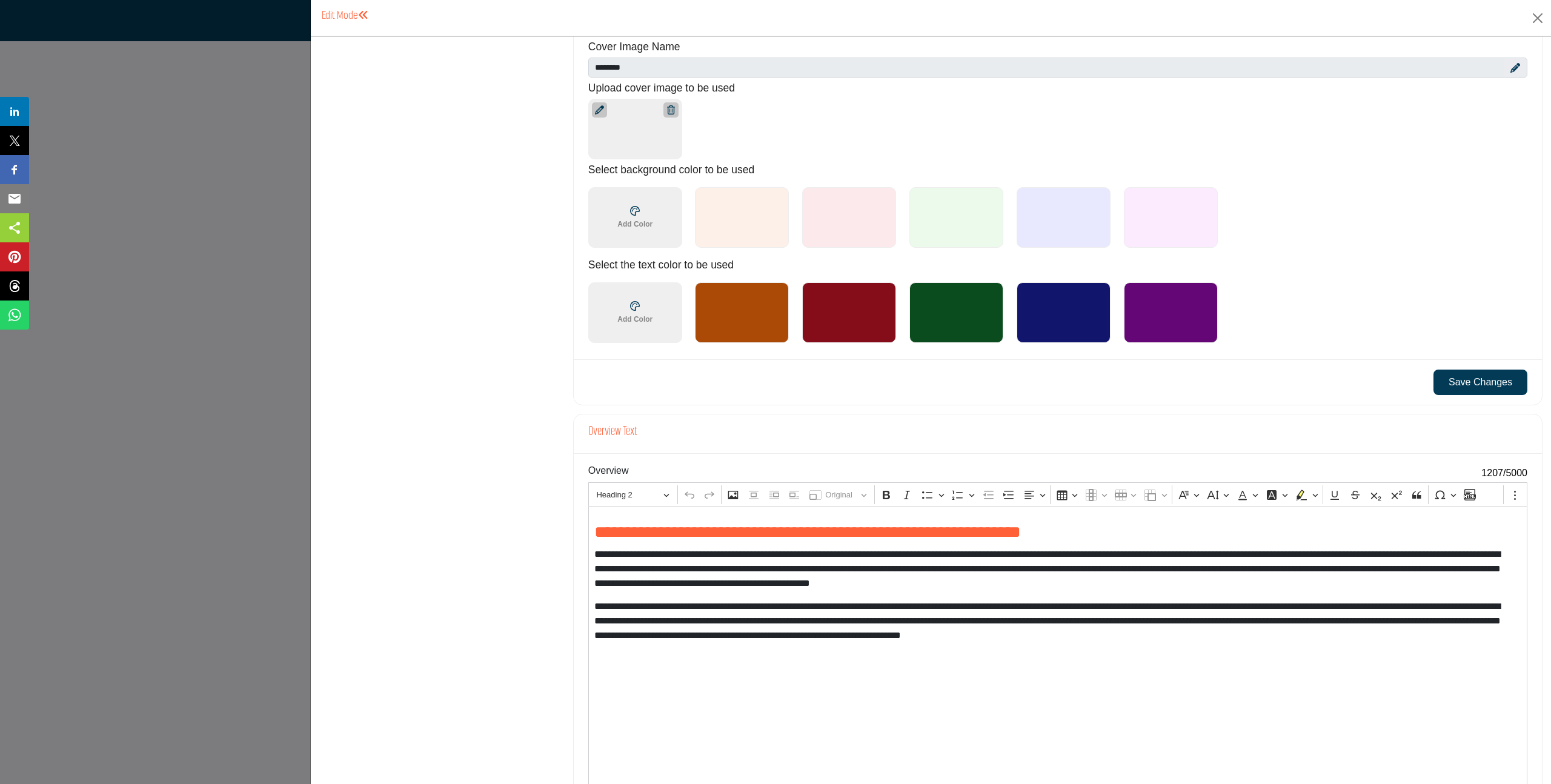
scroll to position [873, 0]
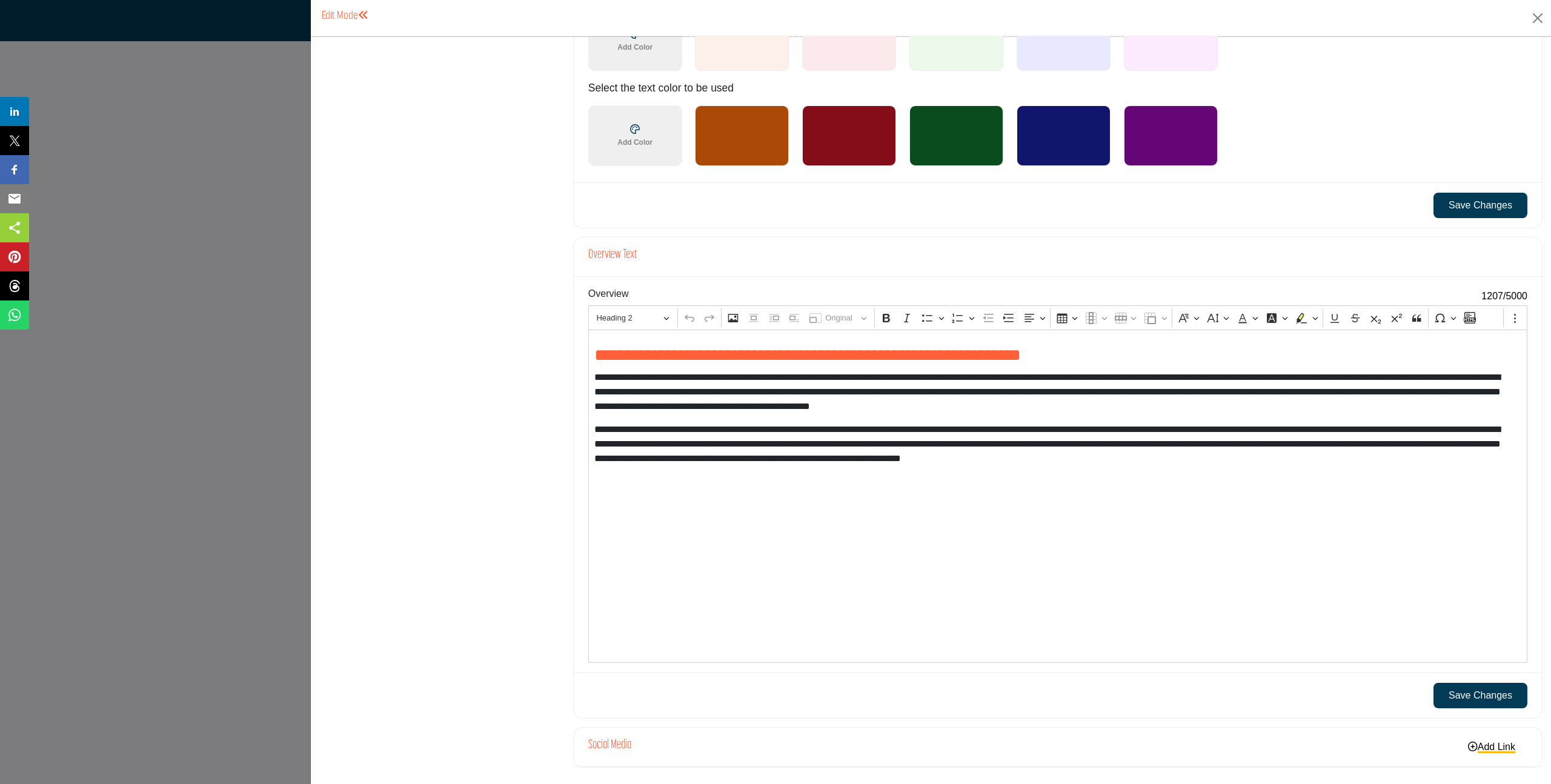
click at [954, 429] on p "**********" at bounding box center [1055, 444] width 921 height 44
click at [1317, 464] on p "**********" at bounding box center [1055, 444] width 921 height 44
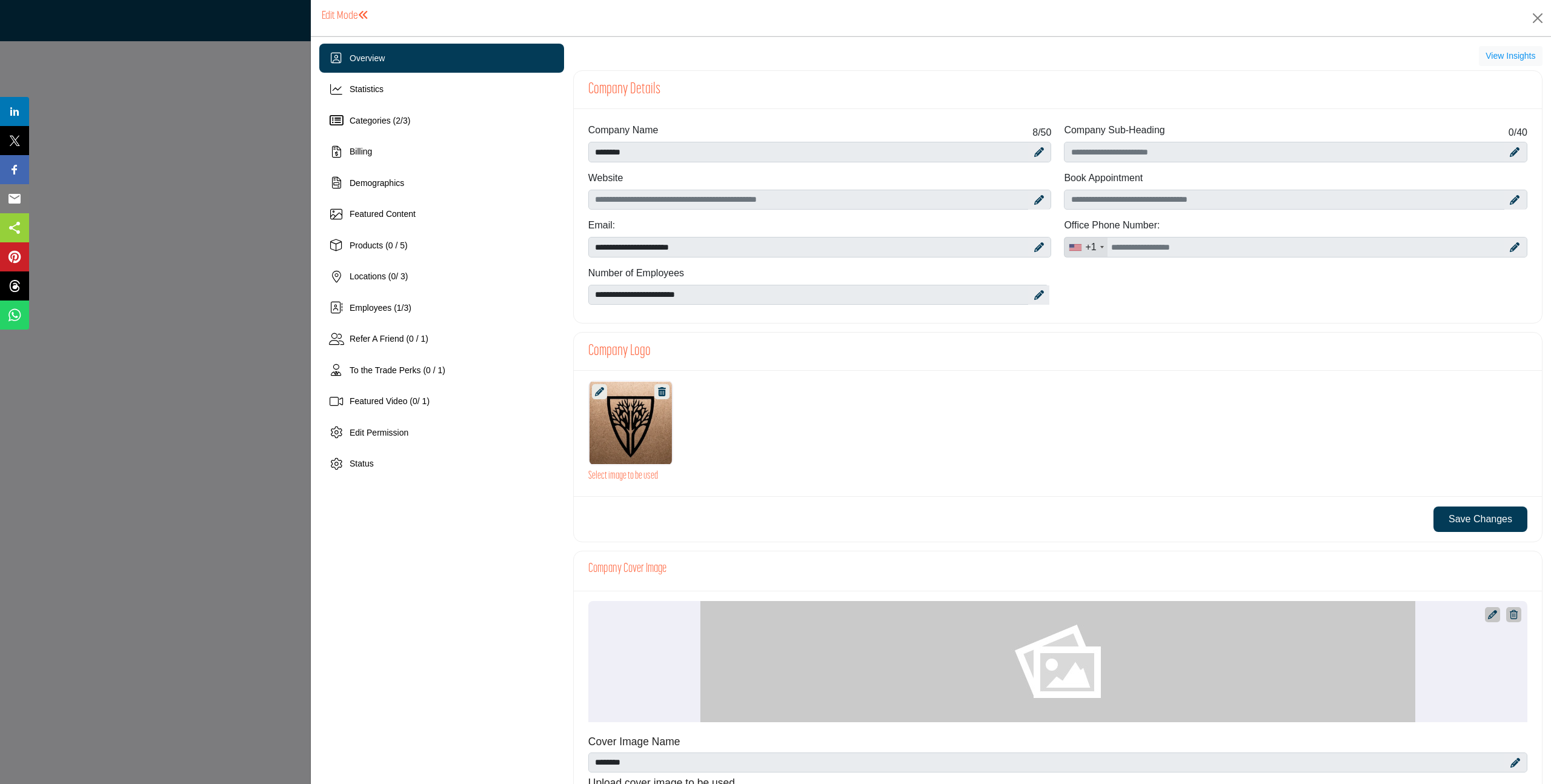
scroll to position [0, 0]
click at [347, 19] on h1 "Edit Mode" at bounding box center [345, 16] width 47 height 12
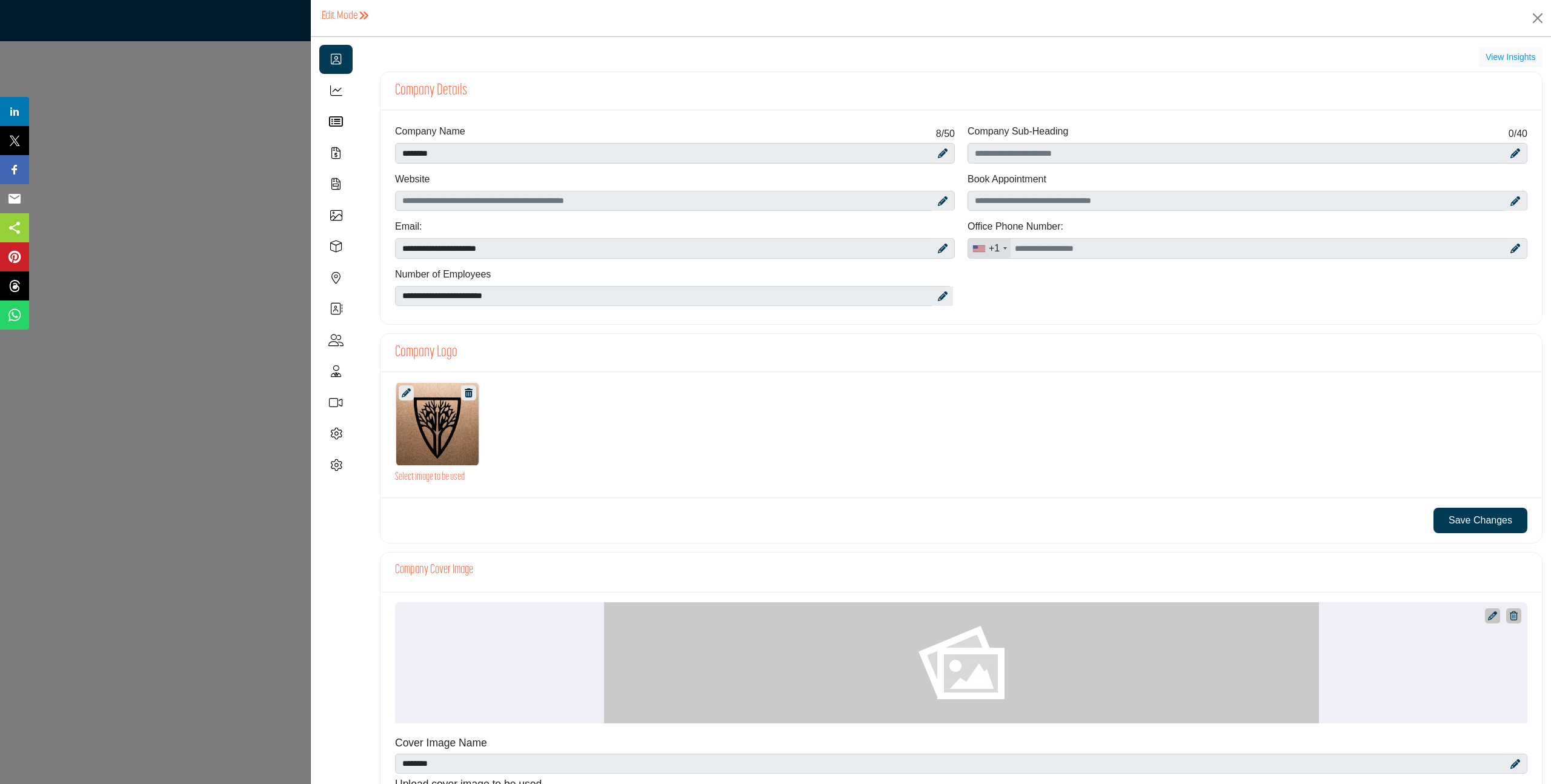
click at [347, 19] on h1 "Edit Mode" at bounding box center [345, 16] width 47 height 12
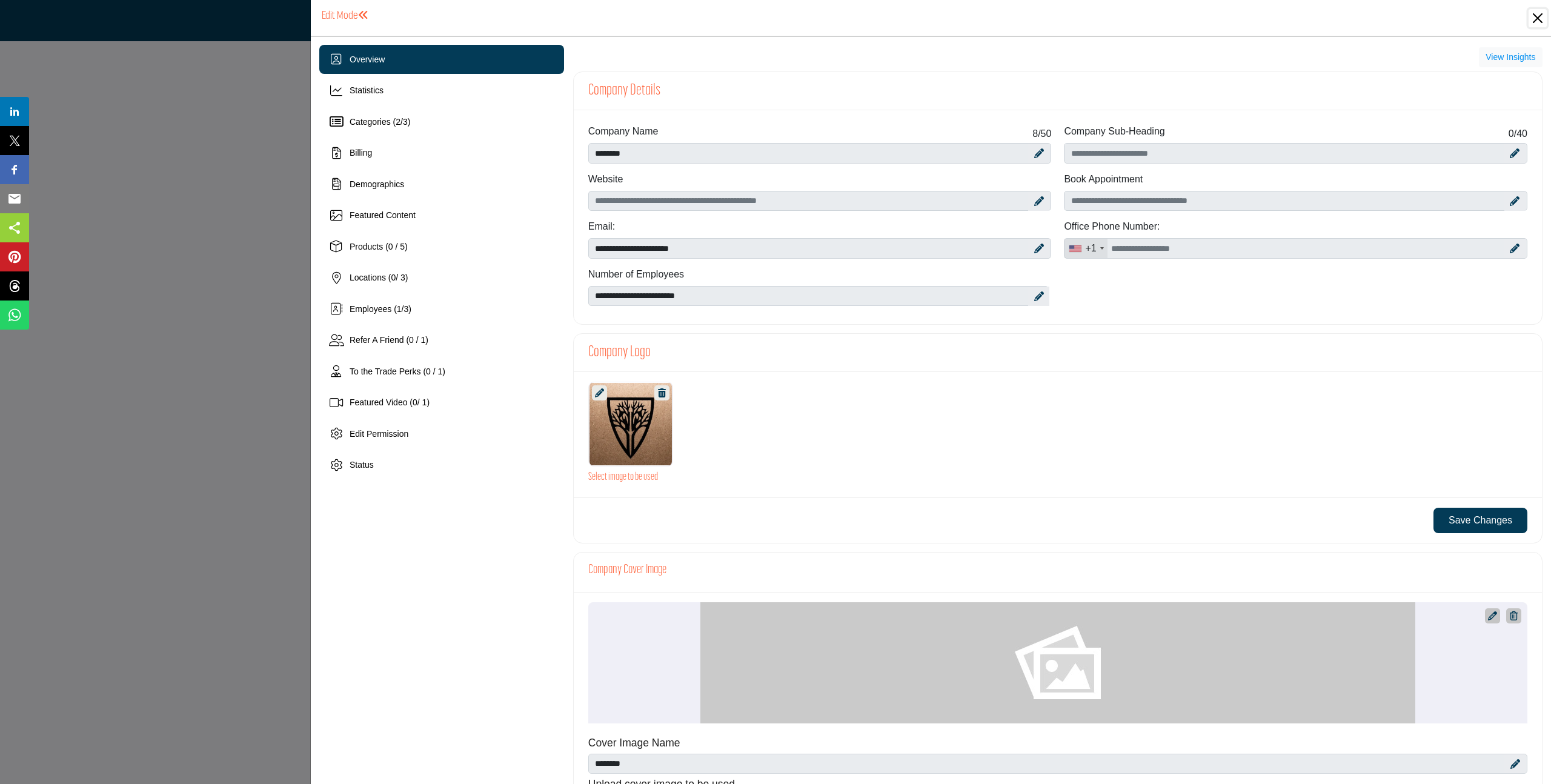
click at [1541, 20] on button "Close" at bounding box center [1537, 18] width 18 height 18
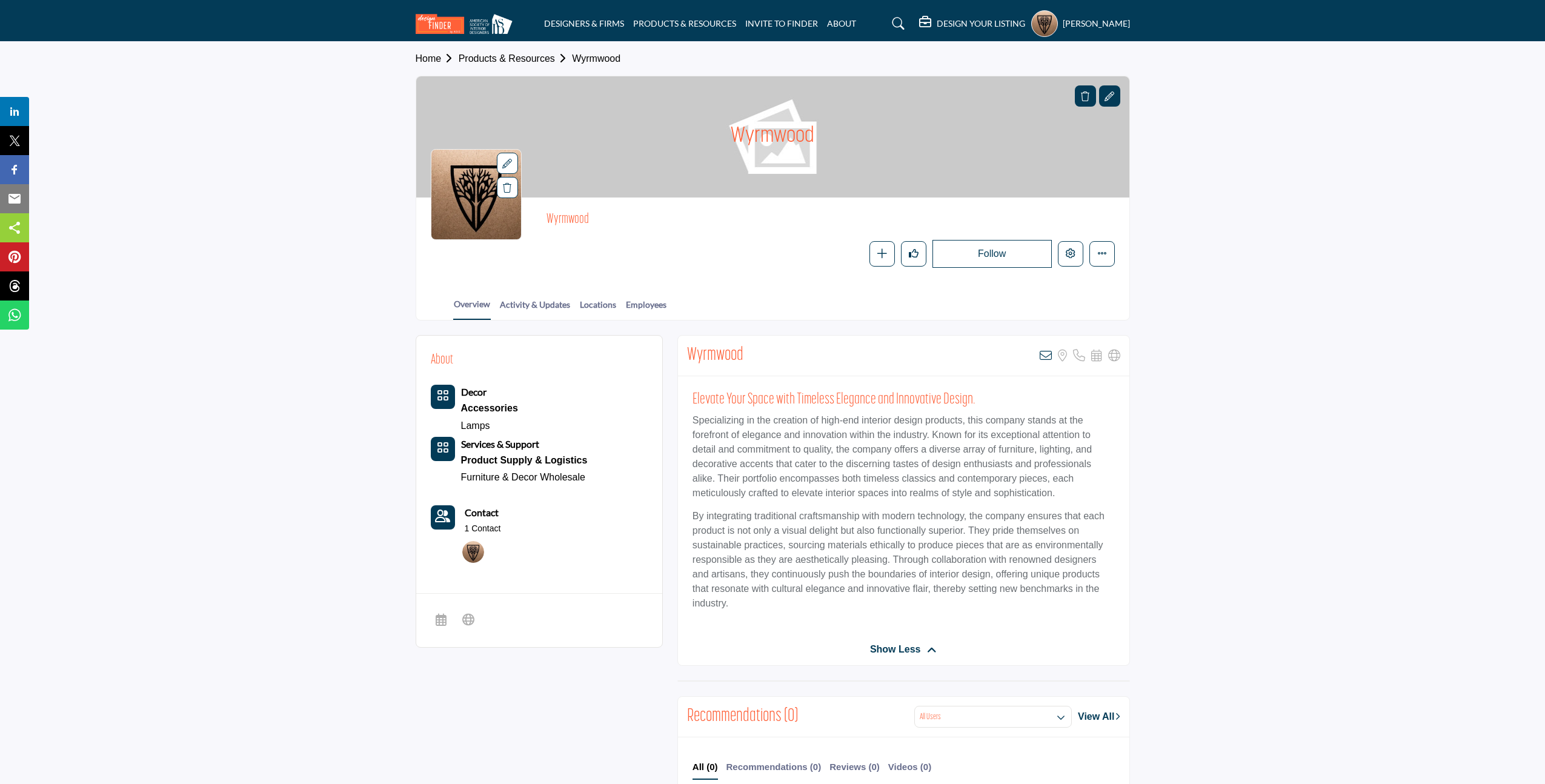
click at [1058, 128] on div "Wyrmwood" at bounding box center [772, 136] width 713 height 121
click at [1113, 91] on icon at bounding box center [1109, 96] width 10 height 10
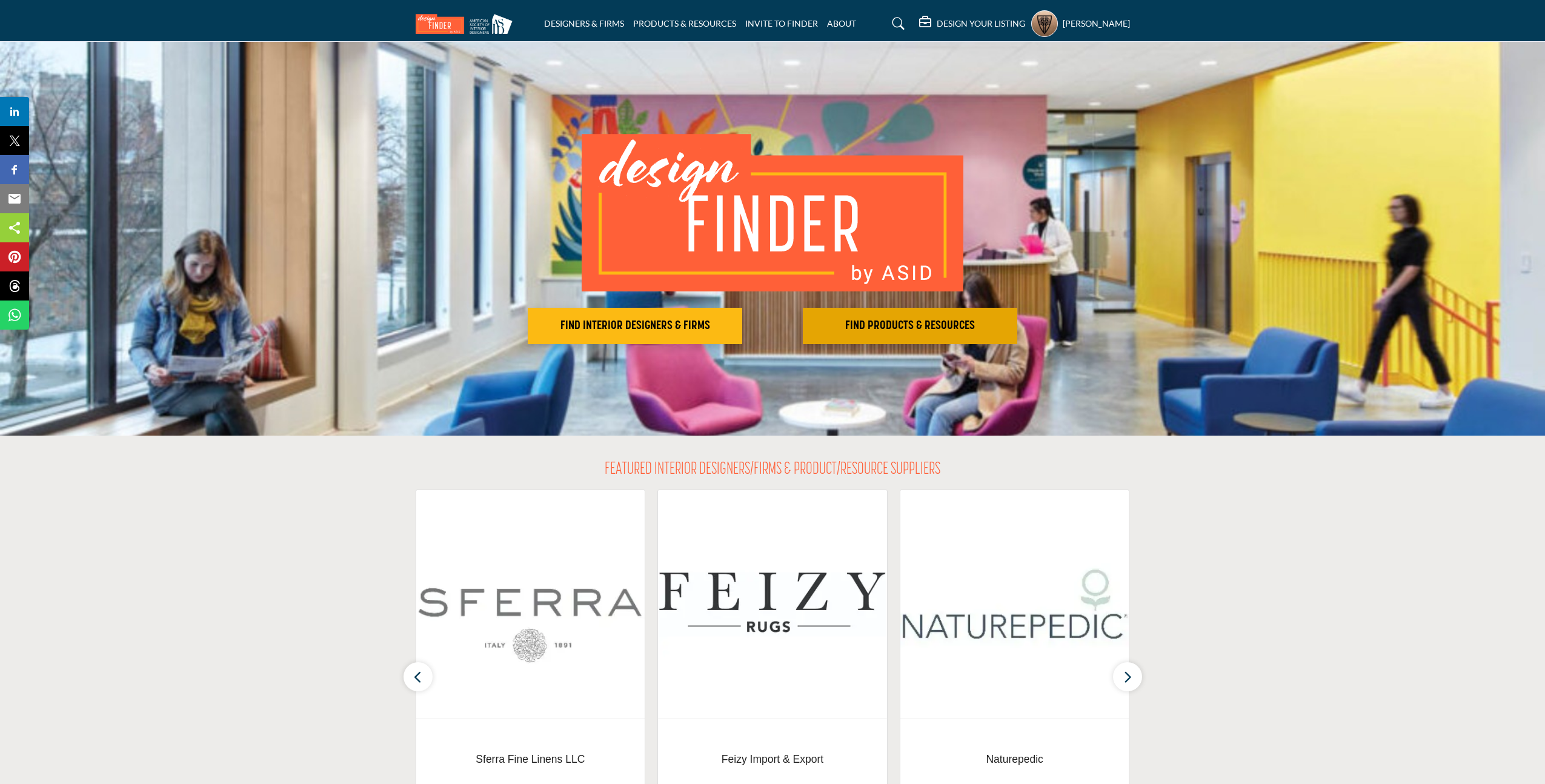
click at [742, 333] on button "FIND PRODUCTS & RESOURCES Find the products and resources to make your project …" at bounding box center [635, 326] width 214 height 37
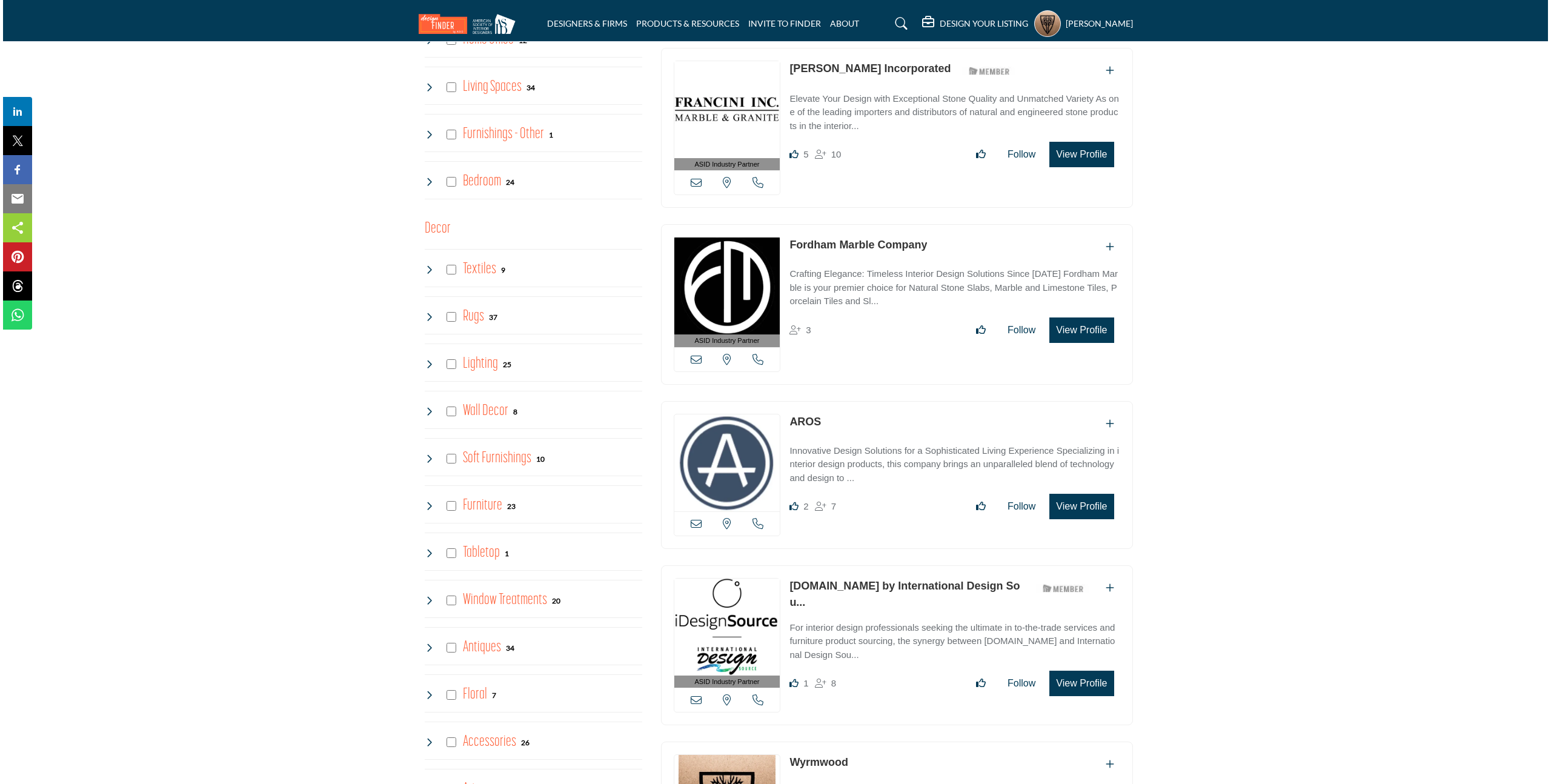
scroll to position [1341, 0]
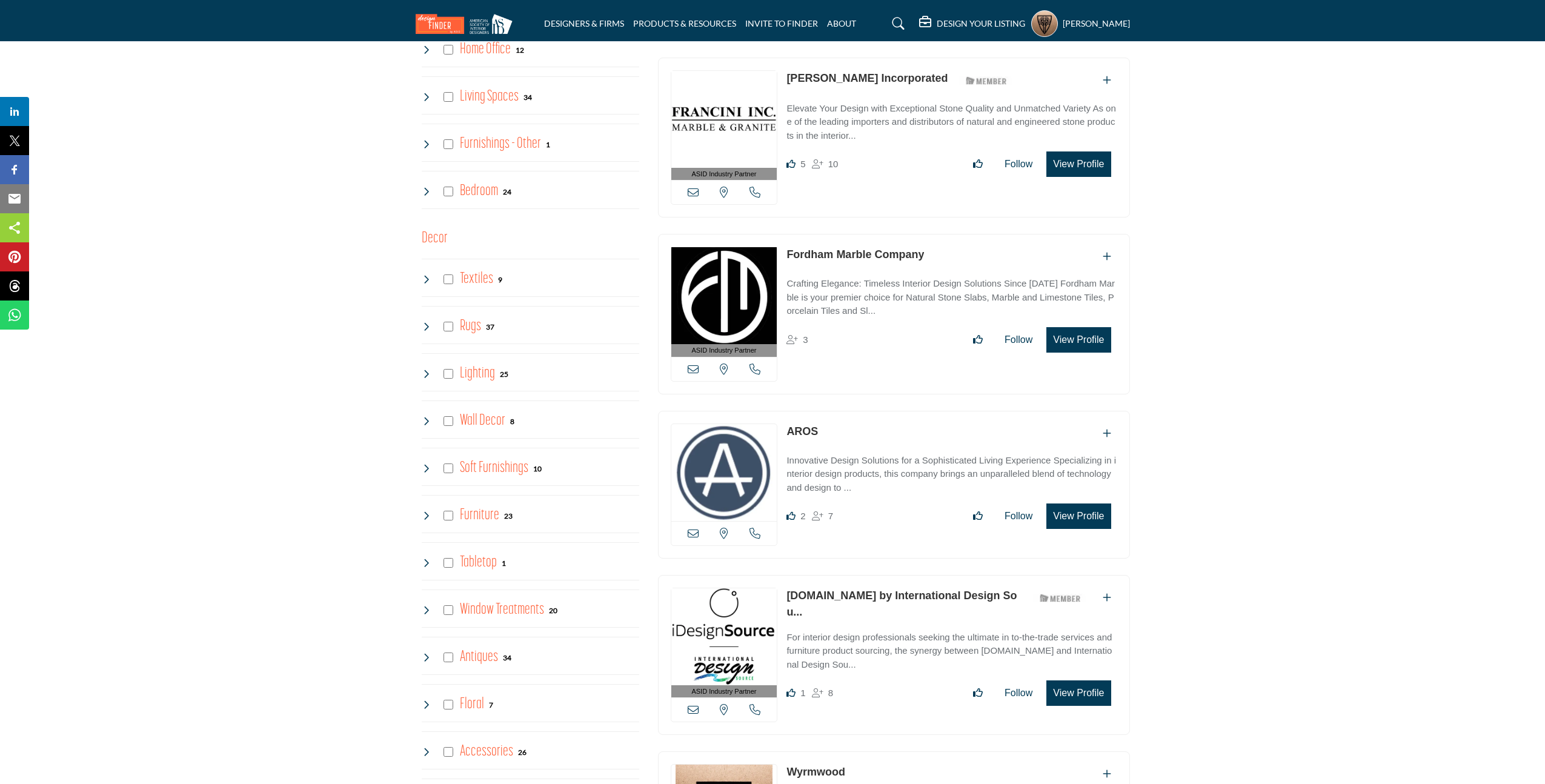
click at [1082, 344] on button "View Profile" at bounding box center [1078, 339] width 64 height 26
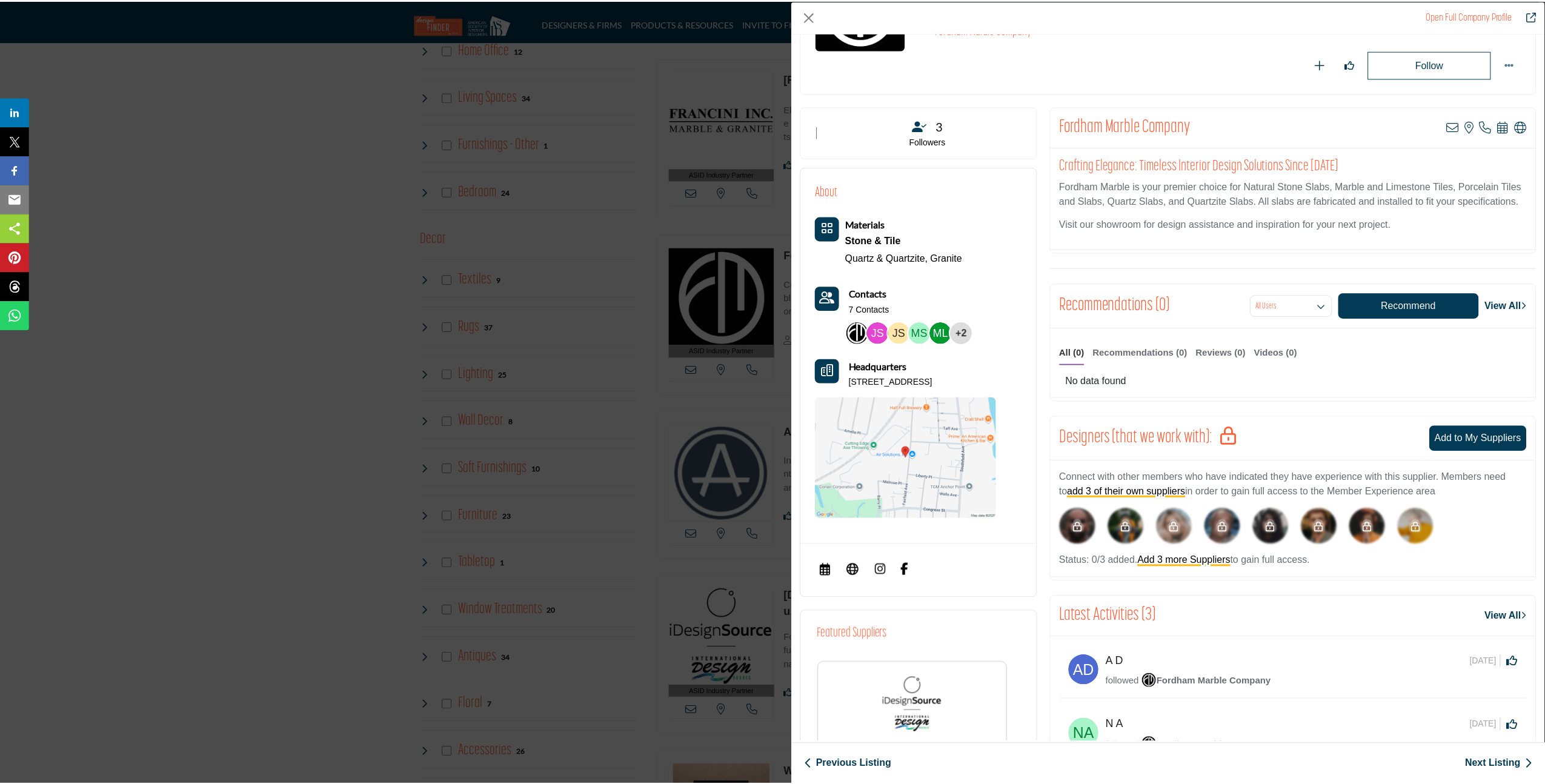
scroll to position [0, 0]
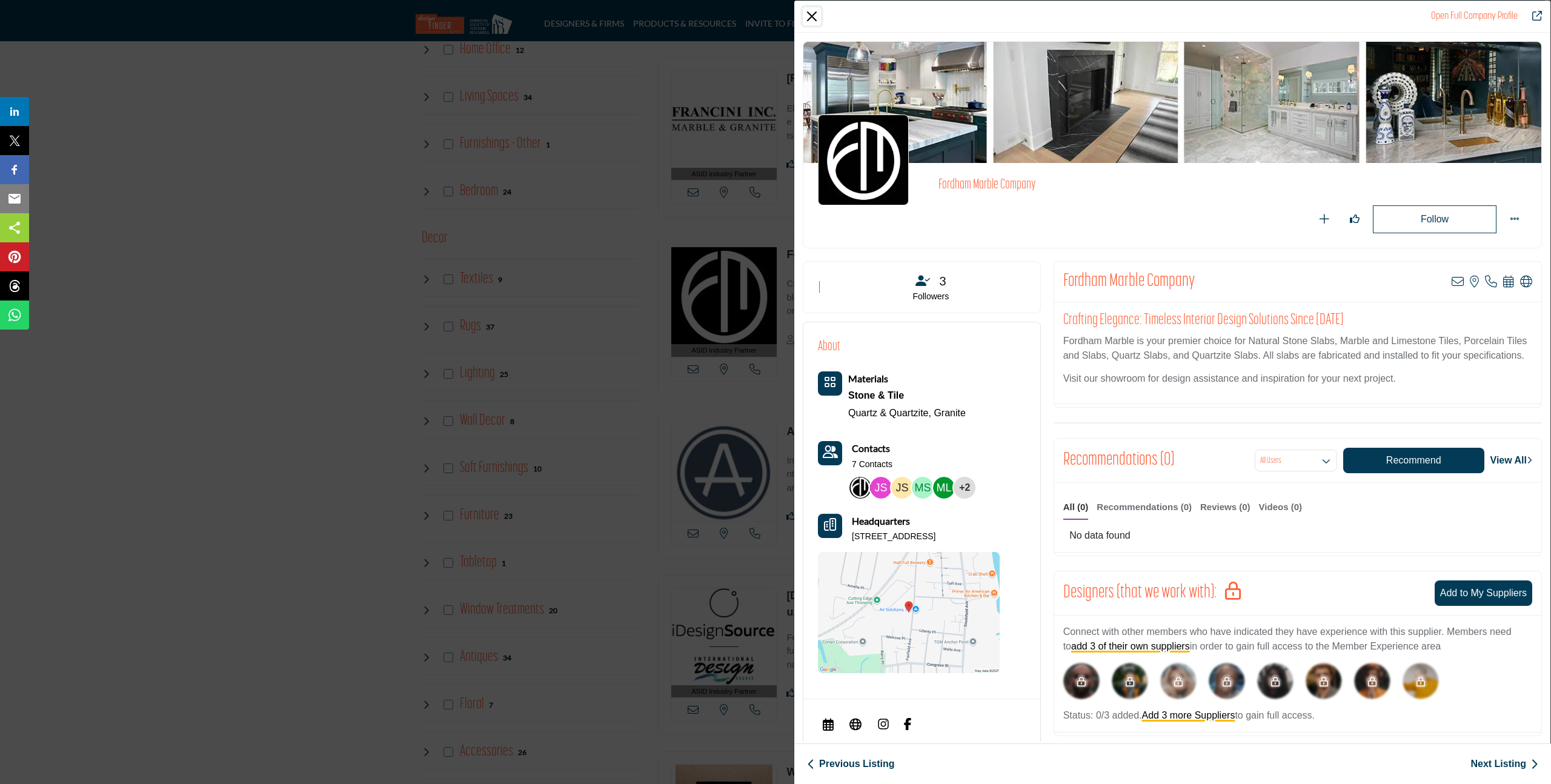
click at [809, 19] on button "Close" at bounding box center [812, 17] width 18 height 18
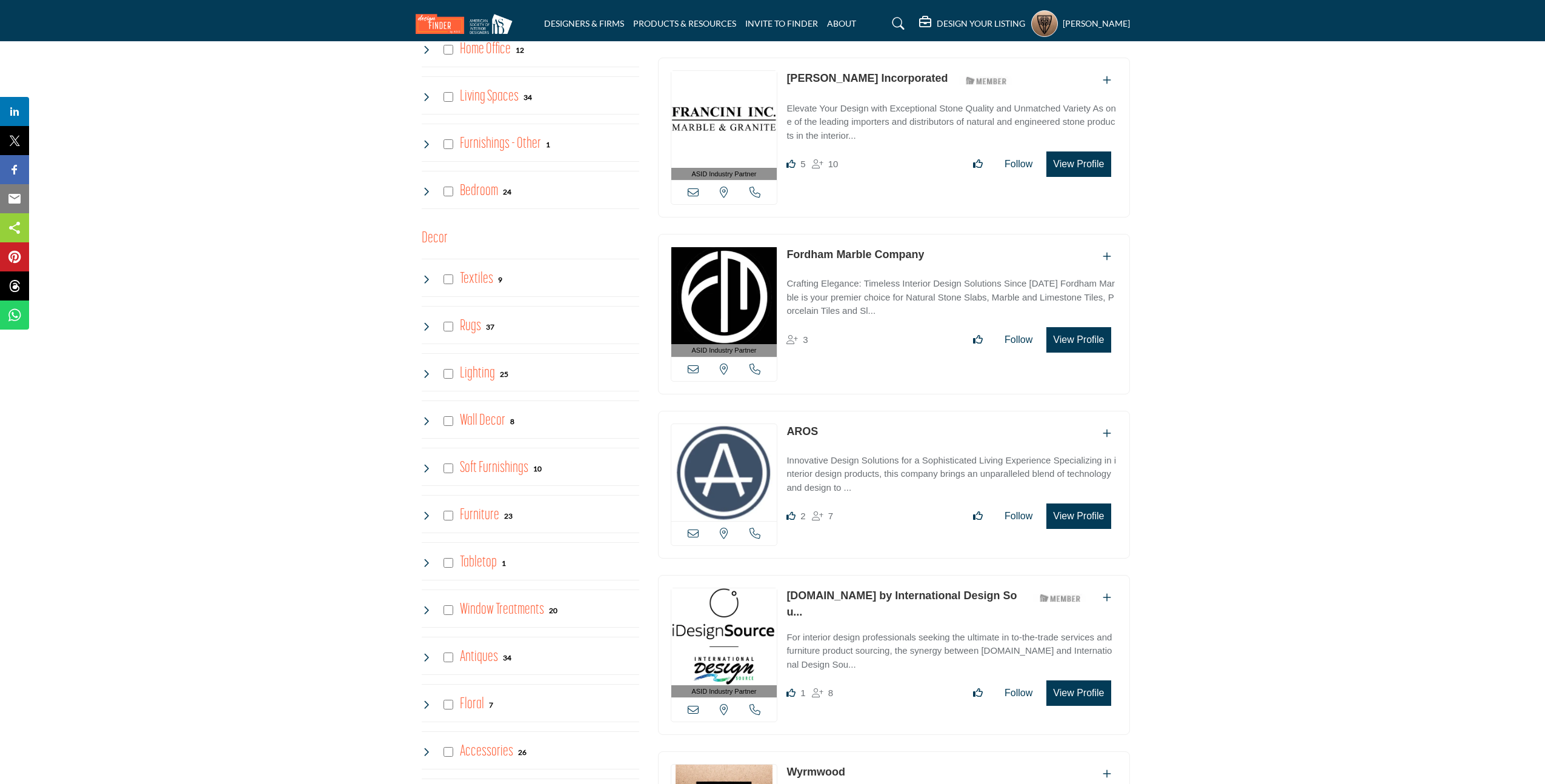
click at [804, 425] on link "AROS" at bounding box center [802, 431] width 32 height 12
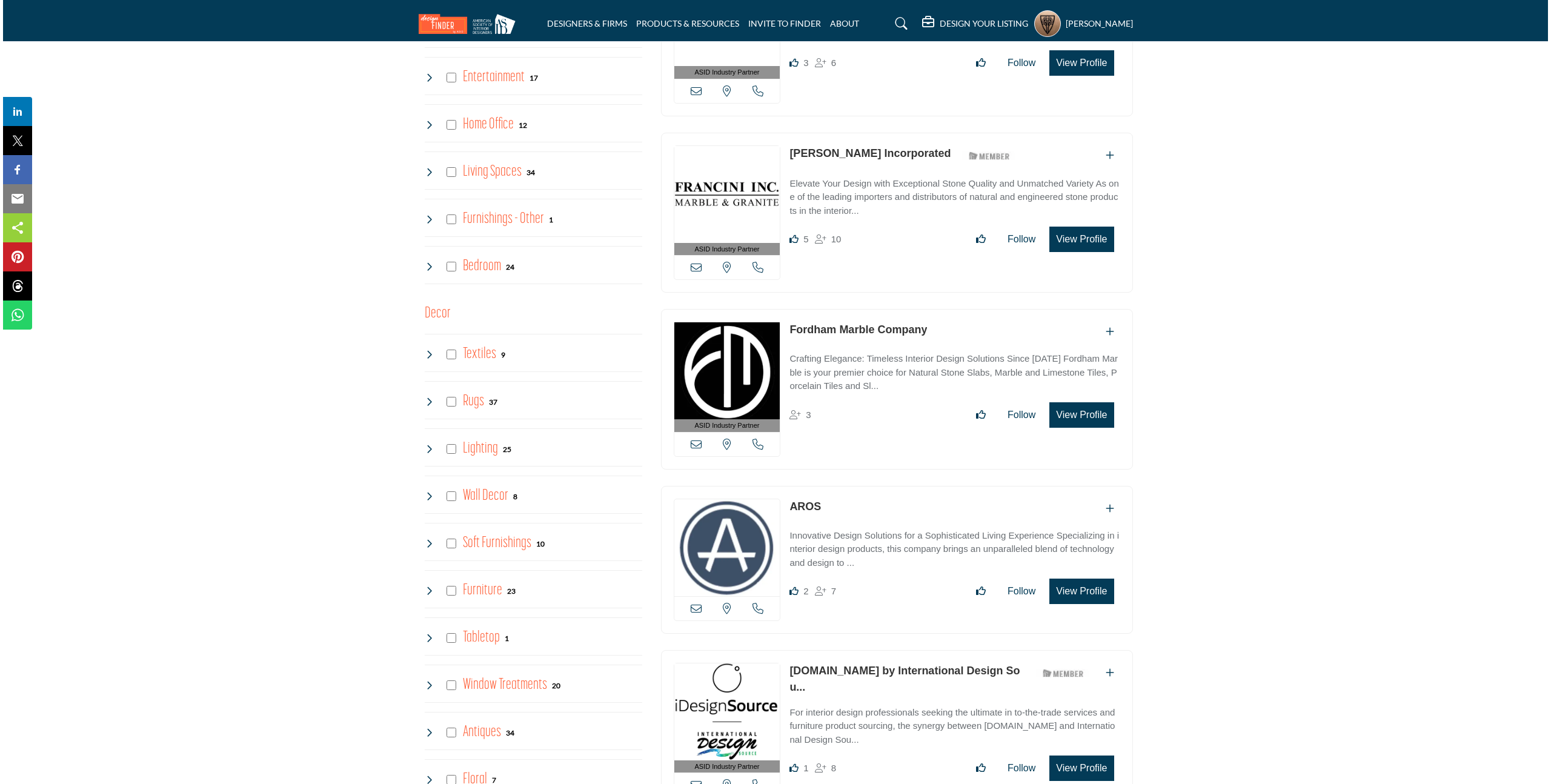
scroll to position [1341, 0]
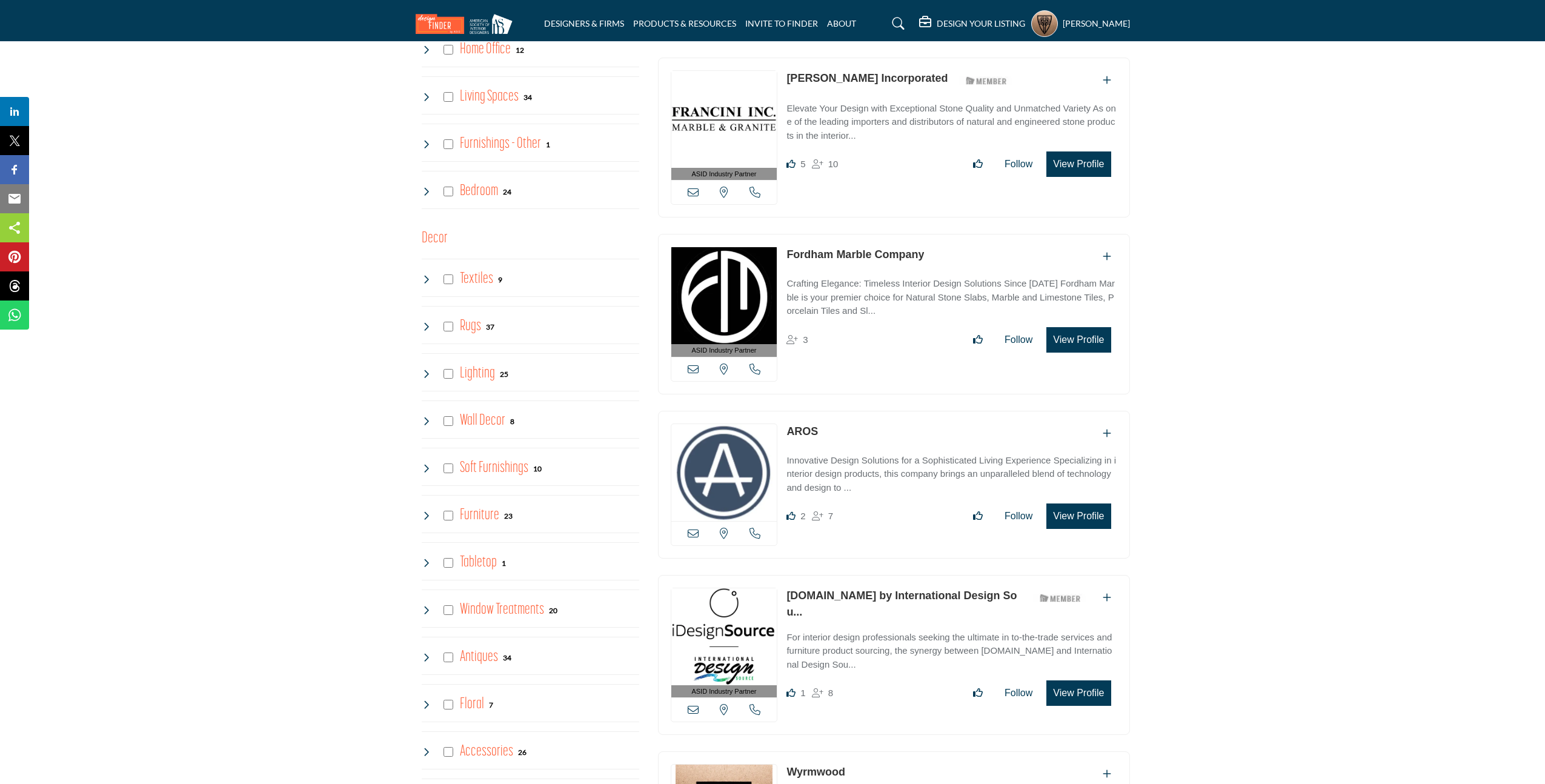
click at [1084, 514] on button "View Profile" at bounding box center [1078, 516] width 64 height 26
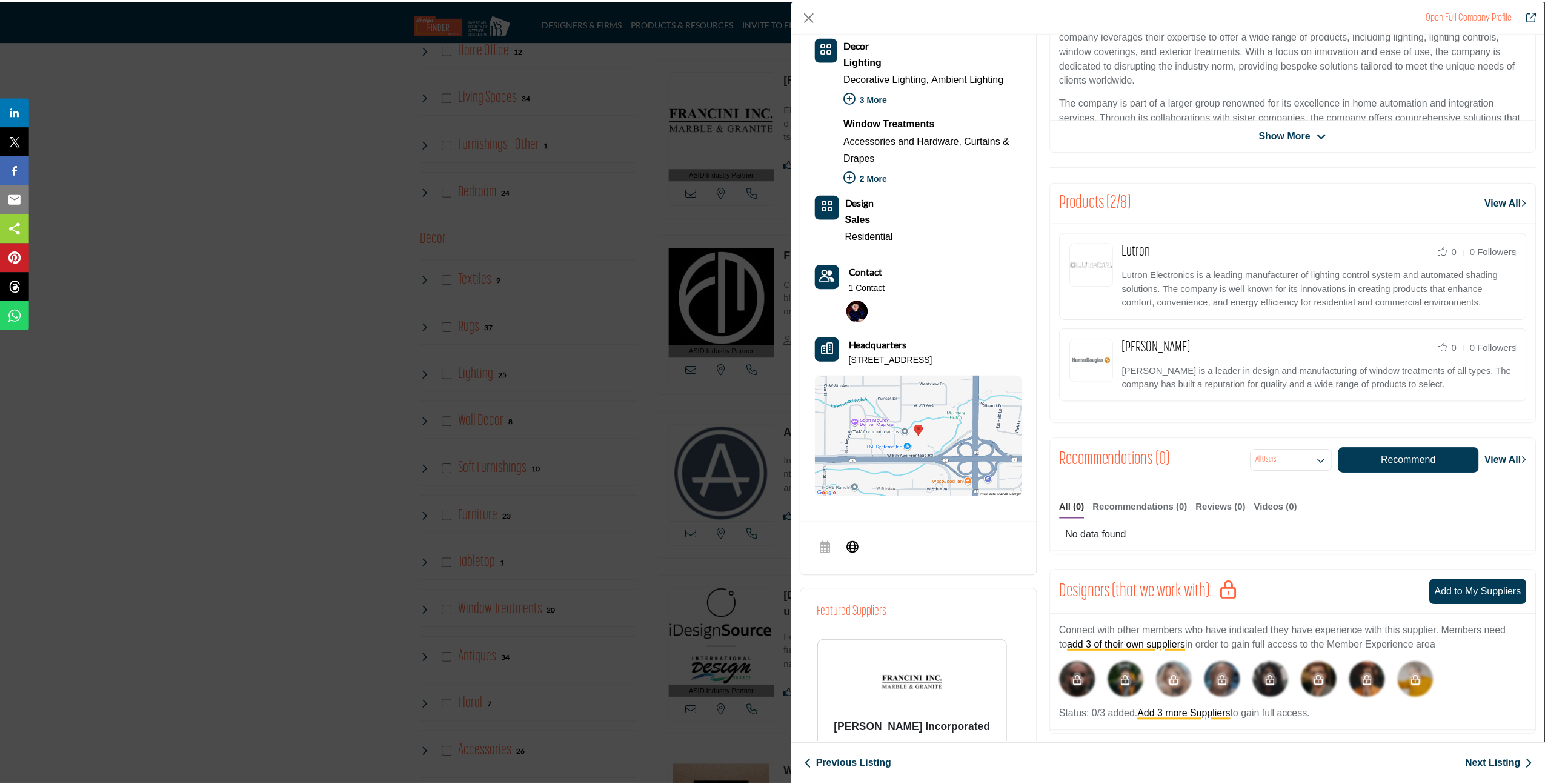
scroll to position [0, 0]
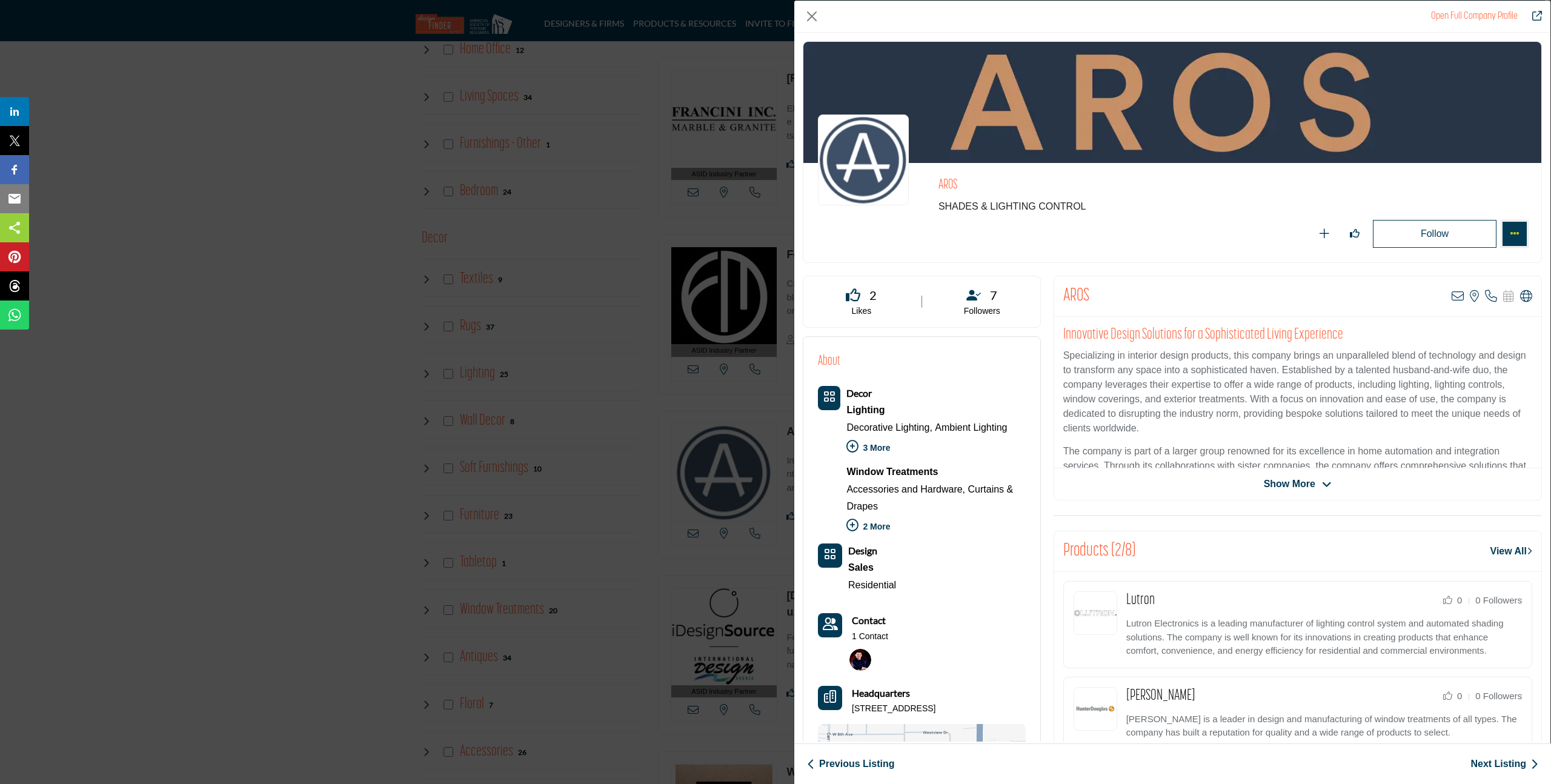
click at [1516, 236] on button "More Options" at bounding box center [1514, 234] width 24 height 24
click at [808, 17] on button "Close" at bounding box center [812, 17] width 18 height 18
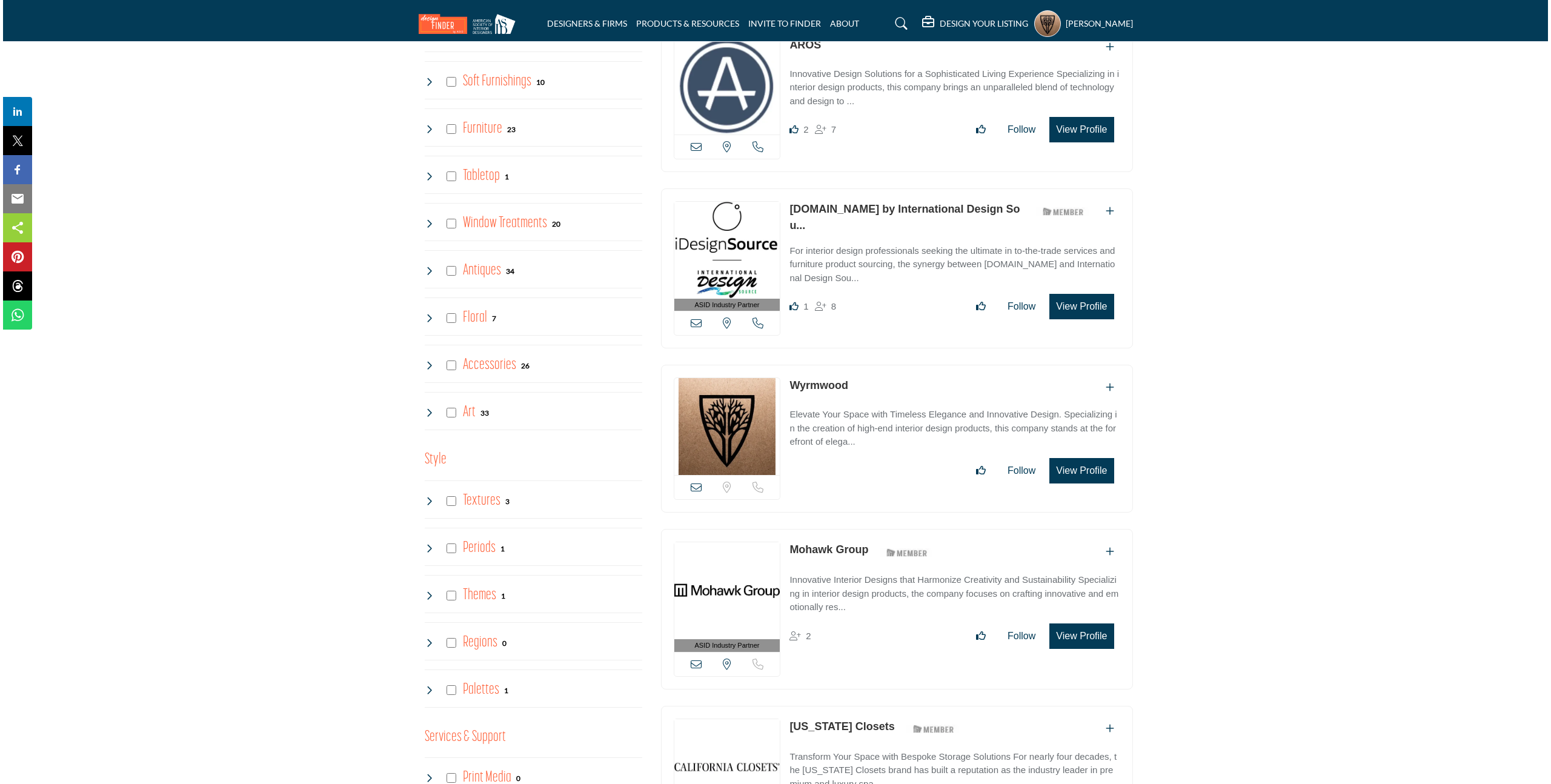
scroll to position [1888, 0]
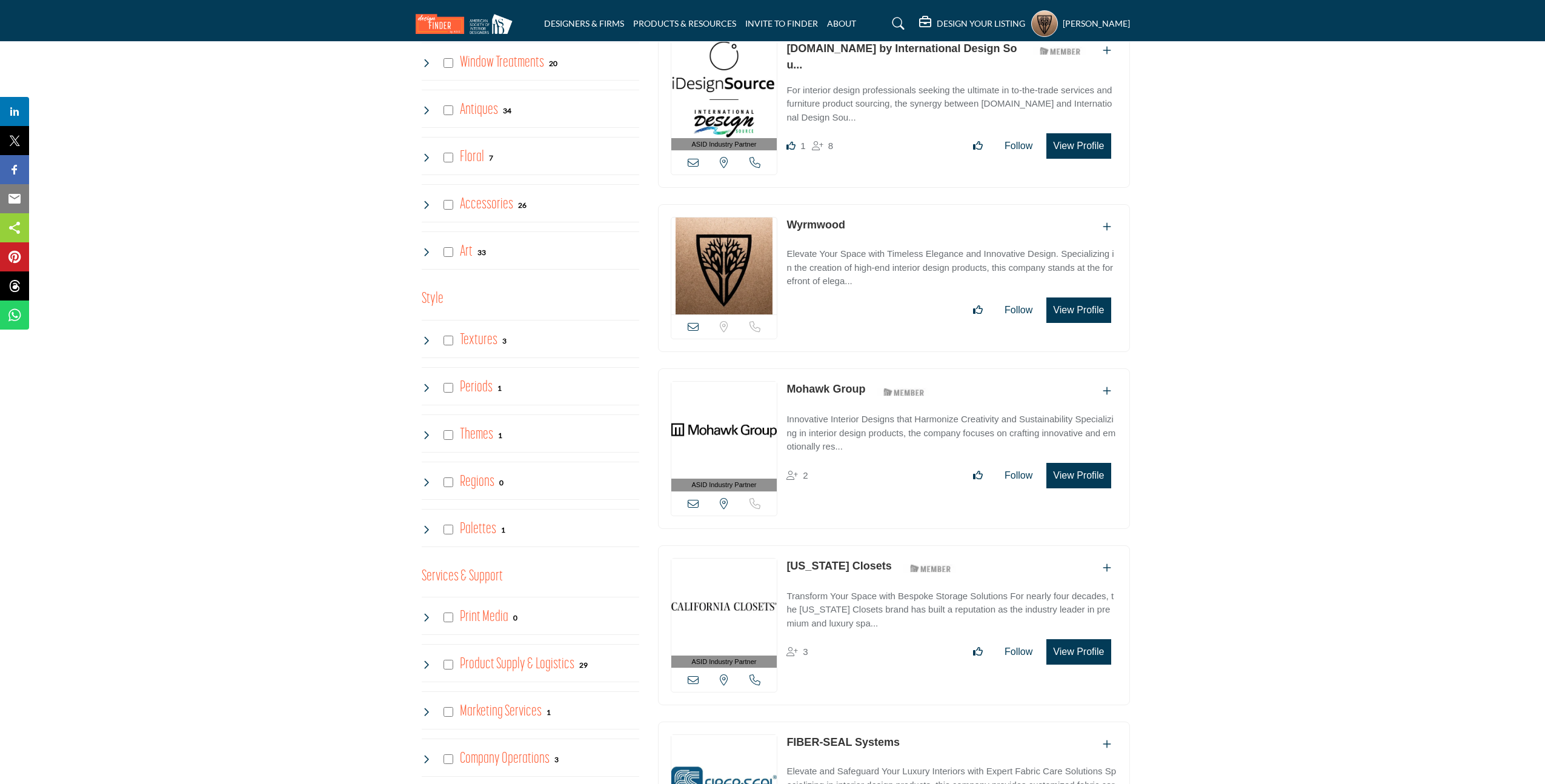
click at [1064, 297] on button "View Profile" at bounding box center [1078, 310] width 64 height 26
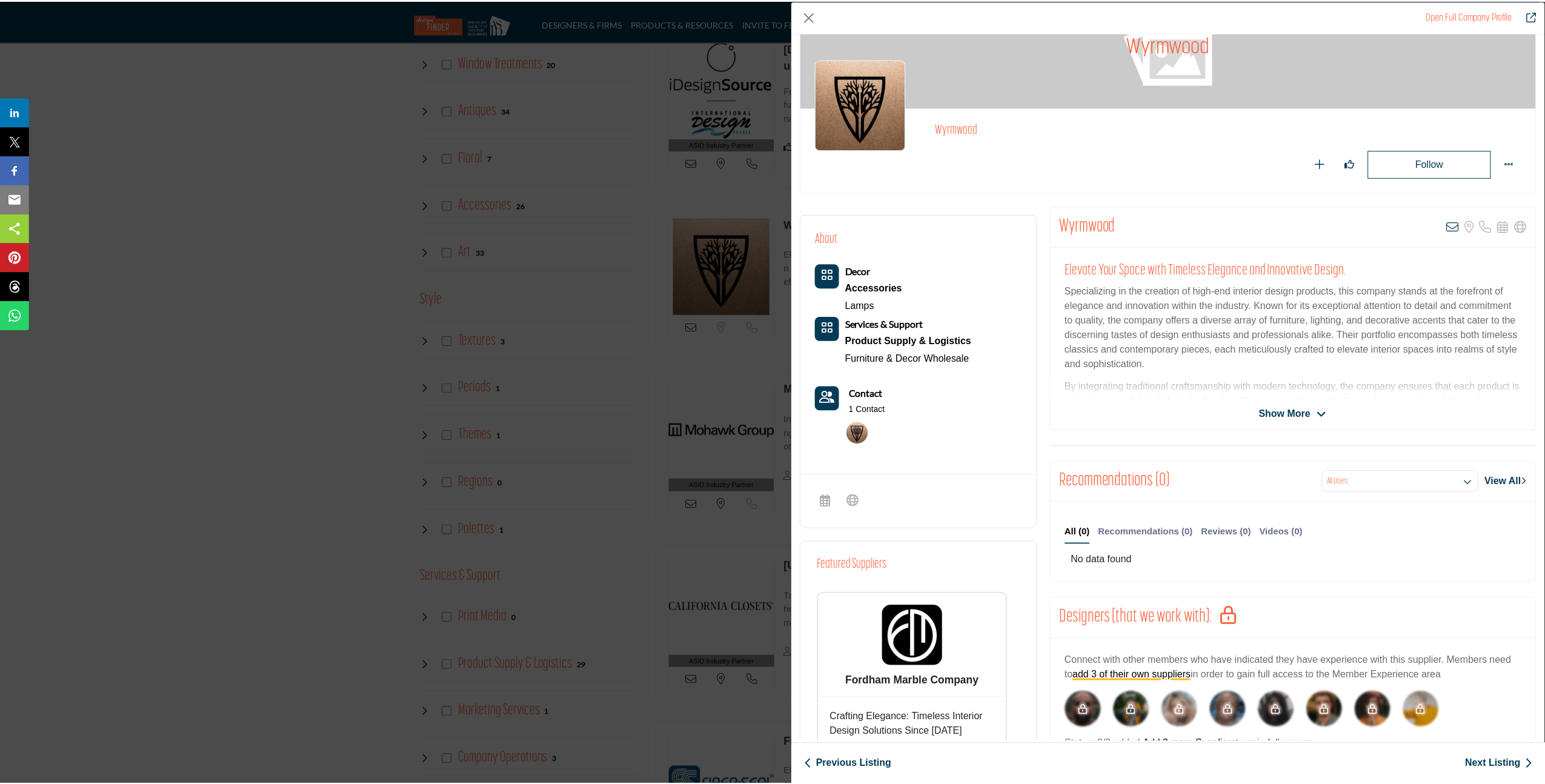
scroll to position [0, 0]
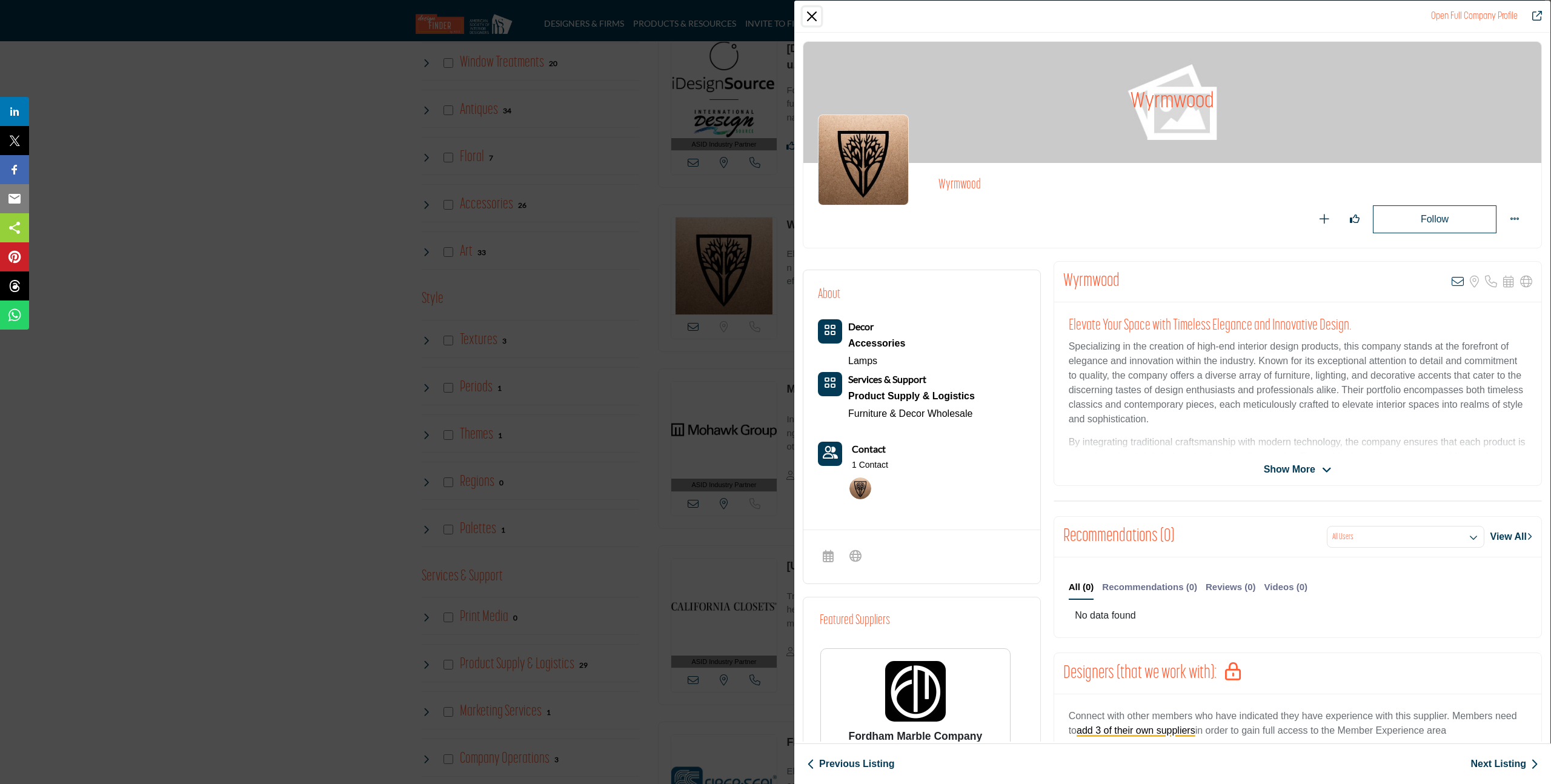
click at [815, 17] on button "Close" at bounding box center [812, 17] width 18 height 18
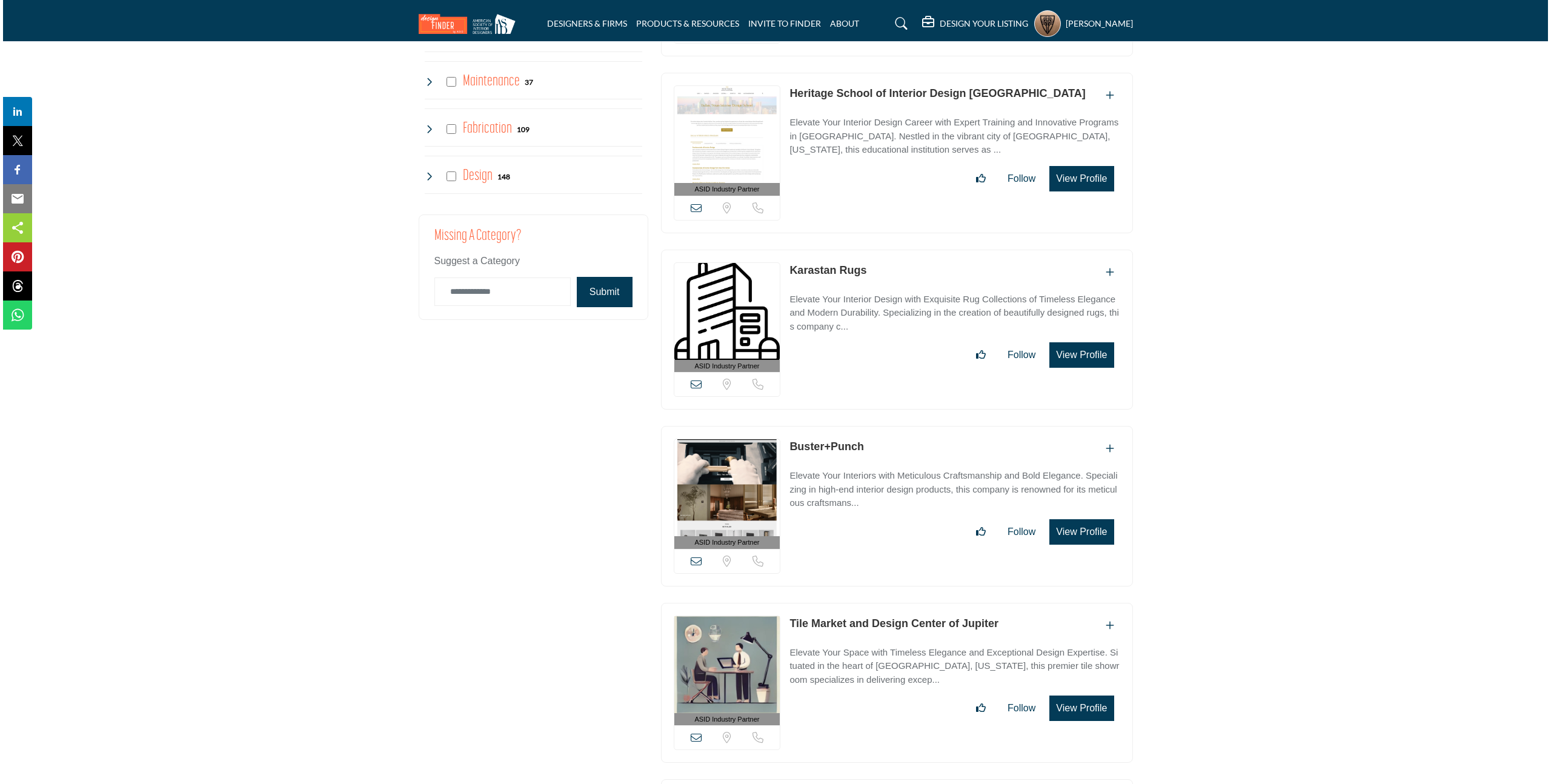
scroll to position [2967, 0]
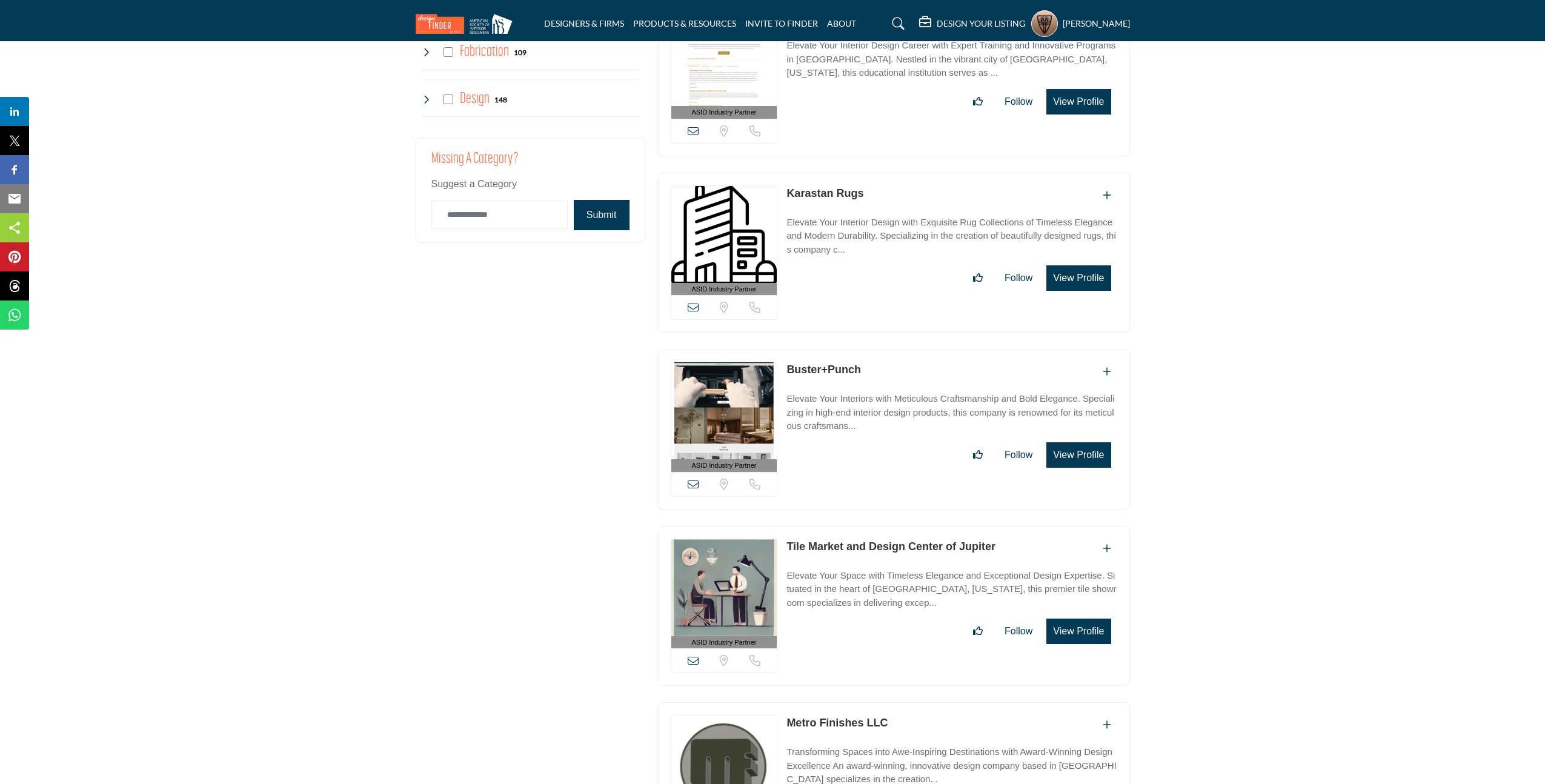
click at [1058, 447] on button "View Profile" at bounding box center [1078, 454] width 64 height 26
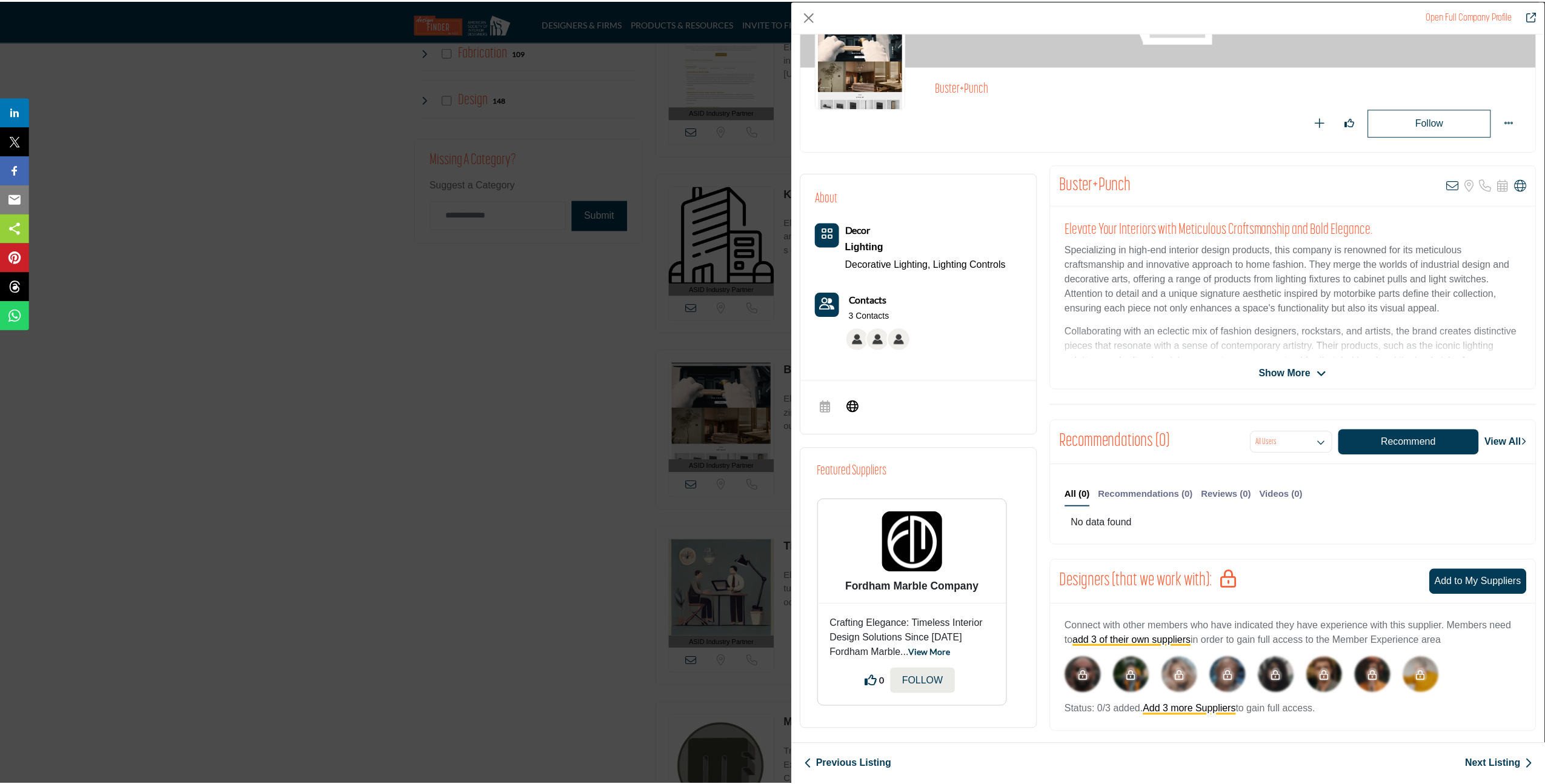
scroll to position [32, 0]
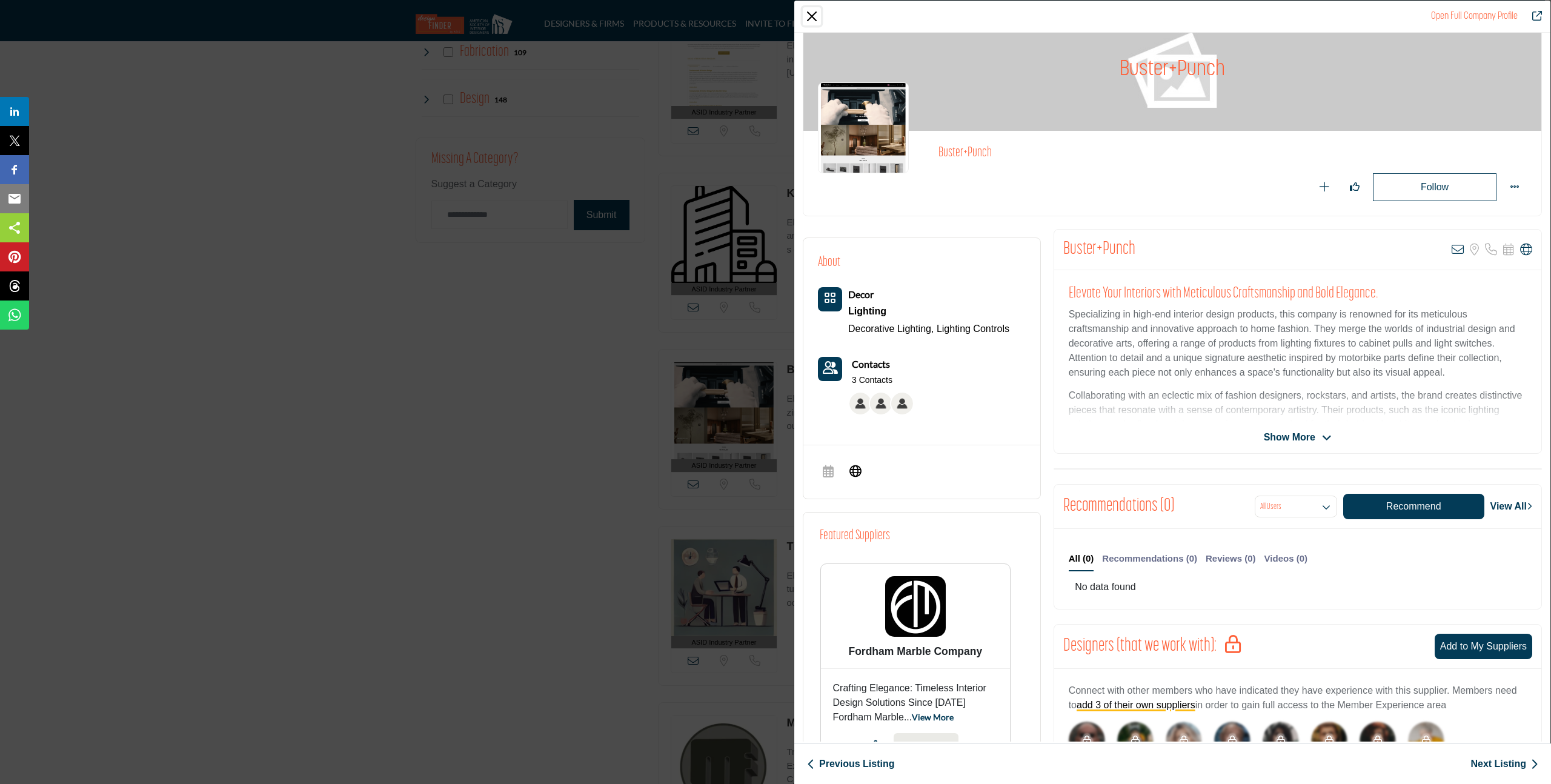
click at [810, 17] on button "Close" at bounding box center [812, 17] width 18 height 18
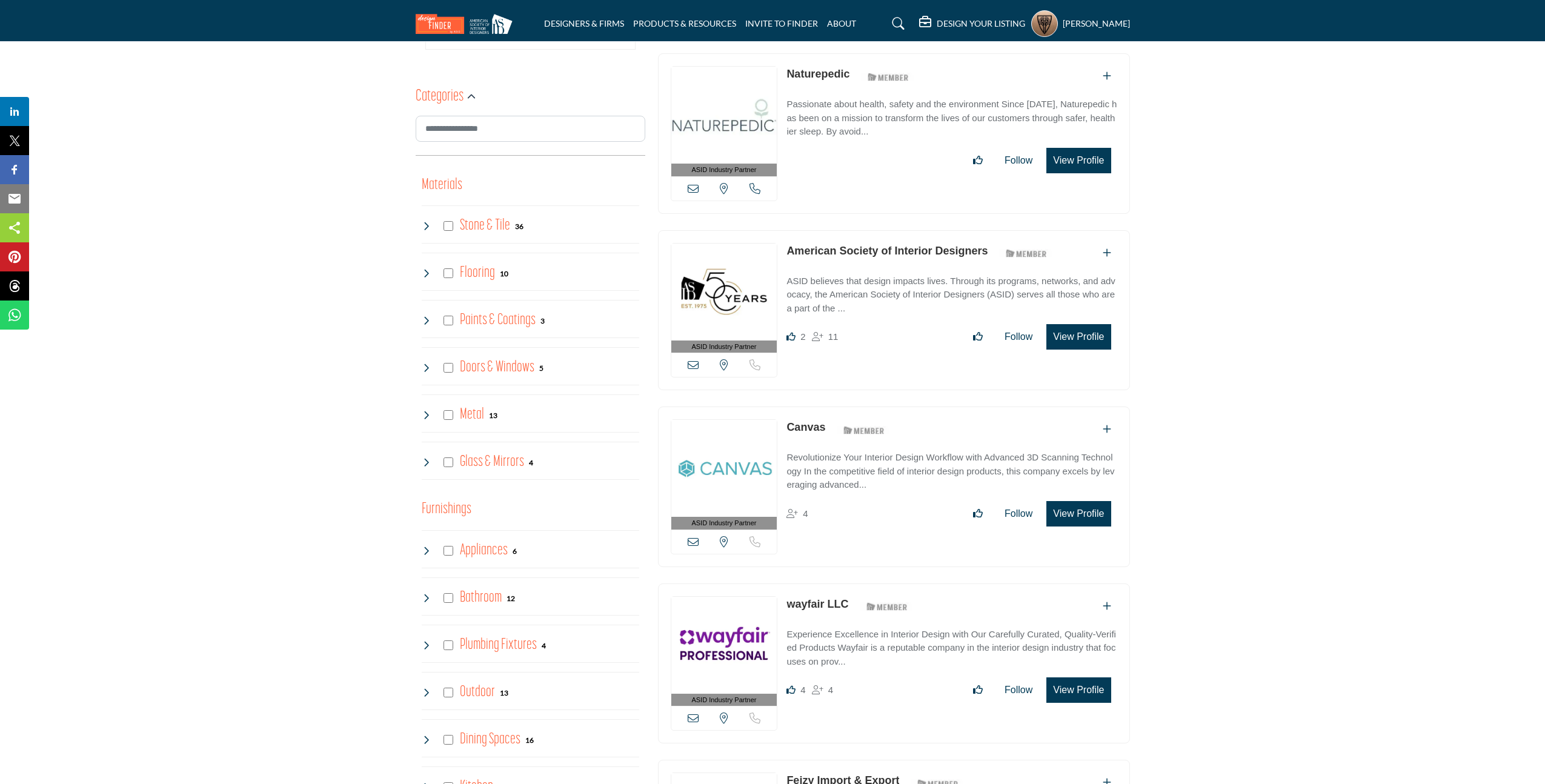
scroll to position [0, 0]
